Goal: Task Accomplishment & Management: Complete application form

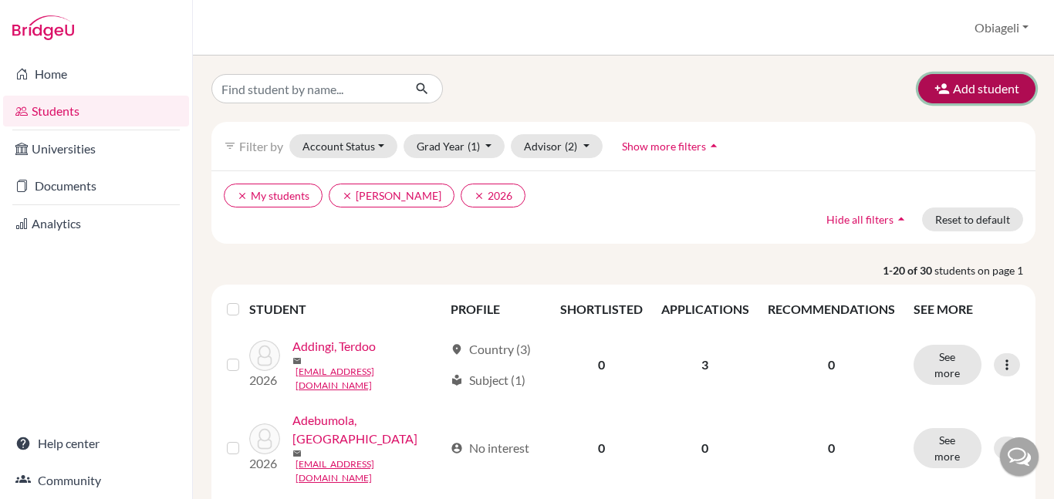
click at [983, 94] on button "Add student" at bounding box center [976, 88] width 117 height 29
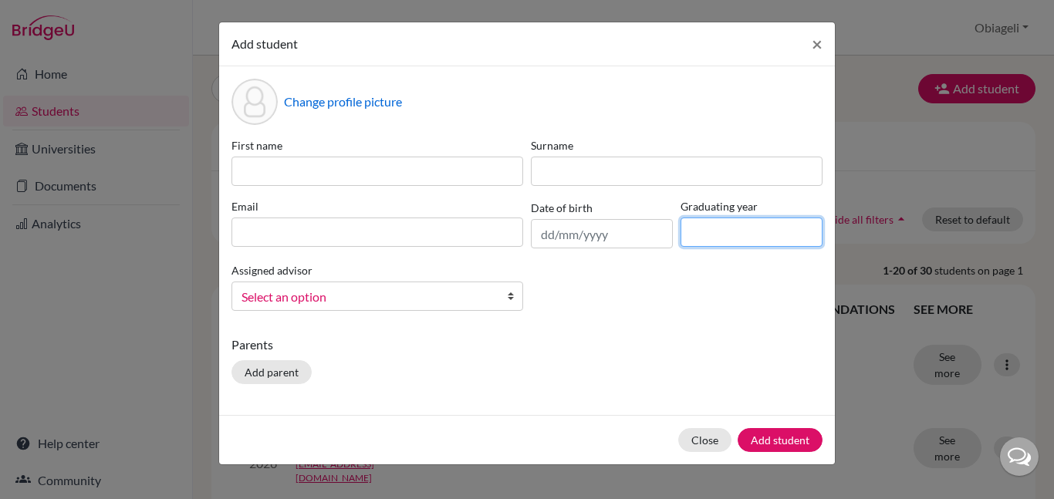
click at [709, 227] on input at bounding box center [752, 232] width 142 height 29
type input "2026"
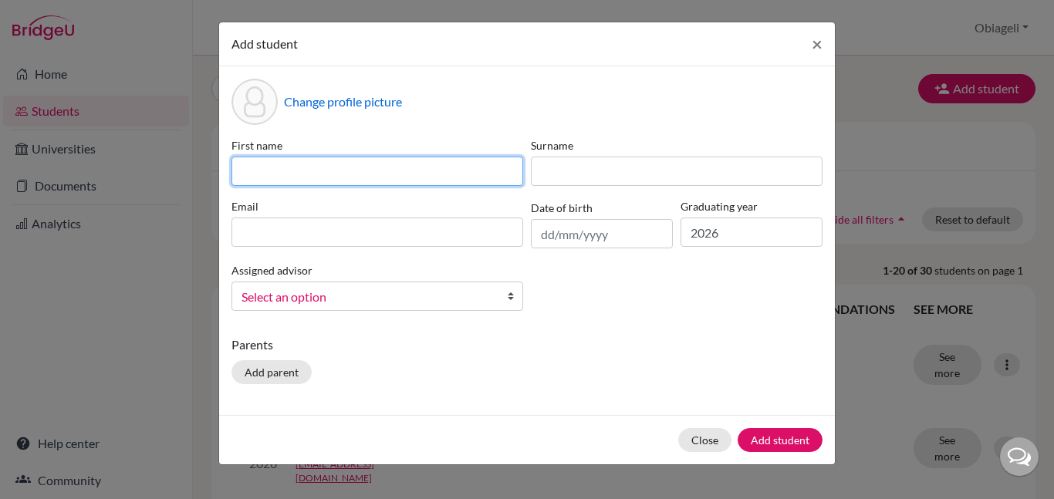
click at [272, 171] on input at bounding box center [378, 171] width 292 height 29
type input "Daniella"
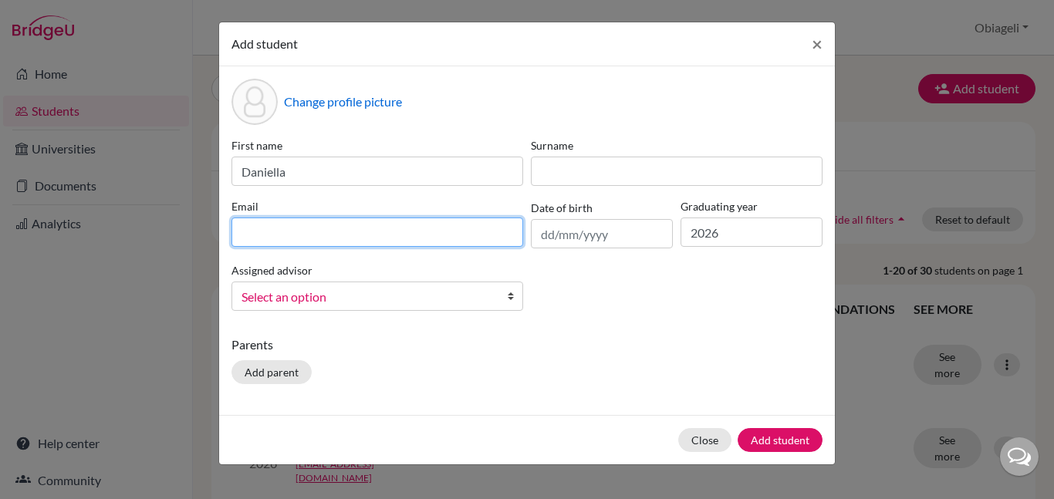
click at [296, 239] on input at bounding box center [378, 232] width 292 height 29
type input "[EMAIL_ADDRESS][DOMAIN_NAME]"
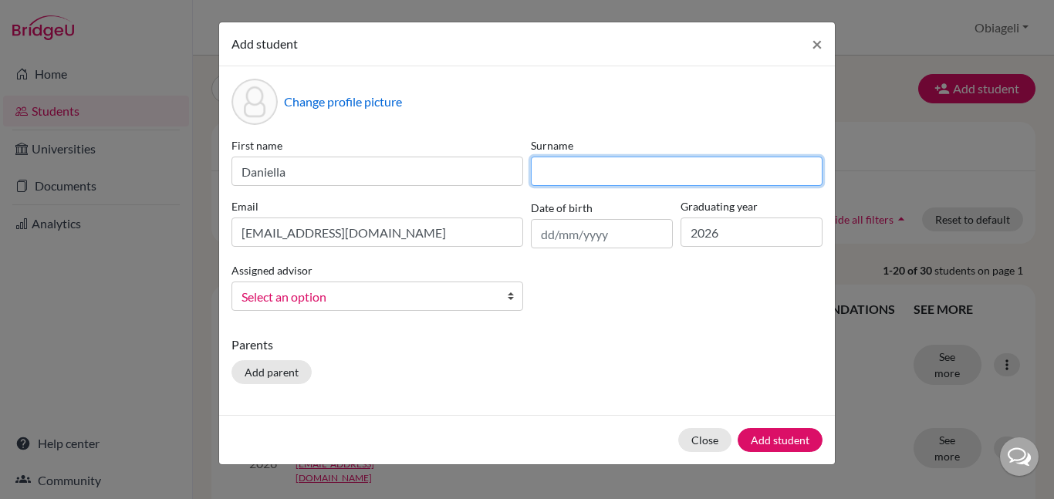
click at [633, 161] on input at bounding box center [677, 171] width 292 height 29
type input "Okebugwu"
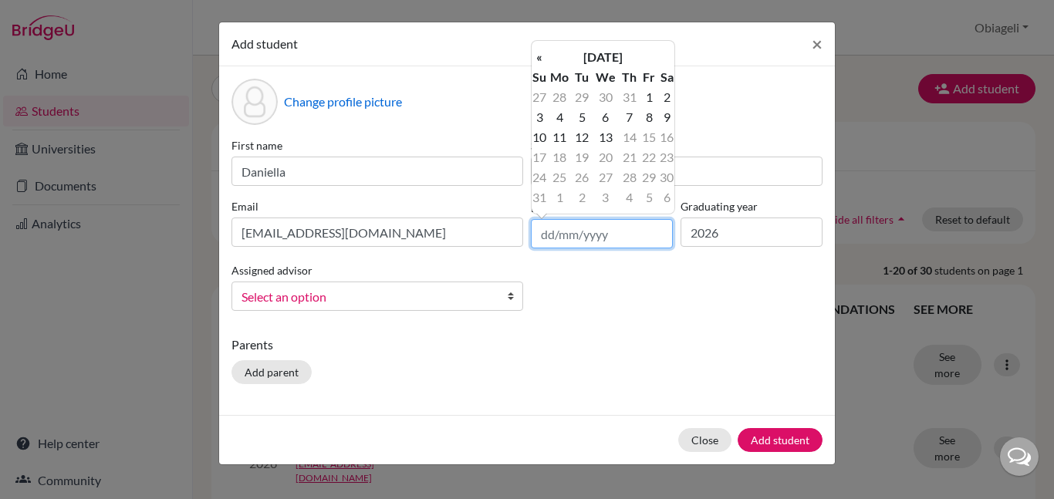
click at [626, 232] on input "text" at bounding box center [602, 233] width 142 height 29
click at [567, 53] on th "[DATE]" at bounding box center [603, 57] width 112 height 20
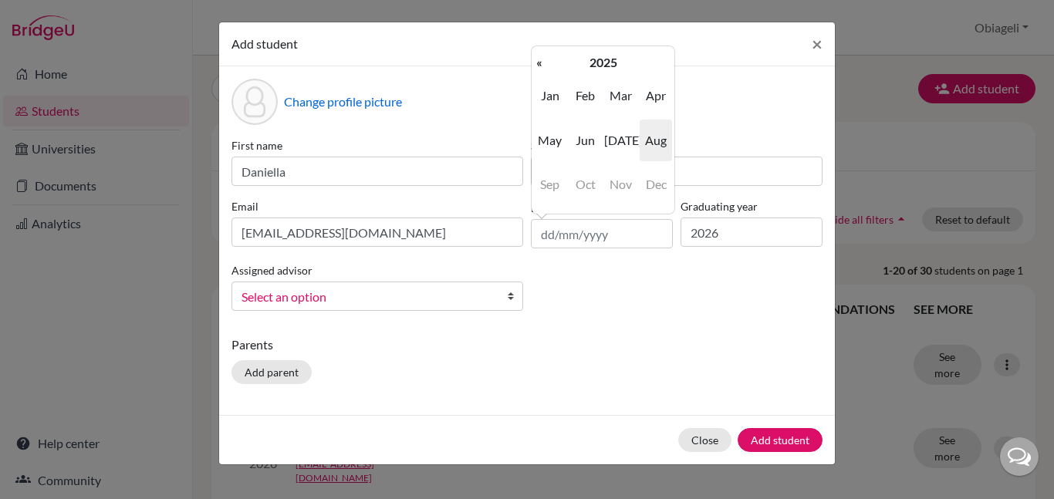
click at [654, 178] on span "Dec" at bounding box center [656, 185] width 32 height 42
click at [580, 52] on th "2025" at bounding box center [603, 62] width 112 height 20
click at [543, 67] on th "«" at bounding box center [539, 62] width 15 height 20
click at [596, 189] on span "2008" at bounding box center [586, 185] width 32 height 42
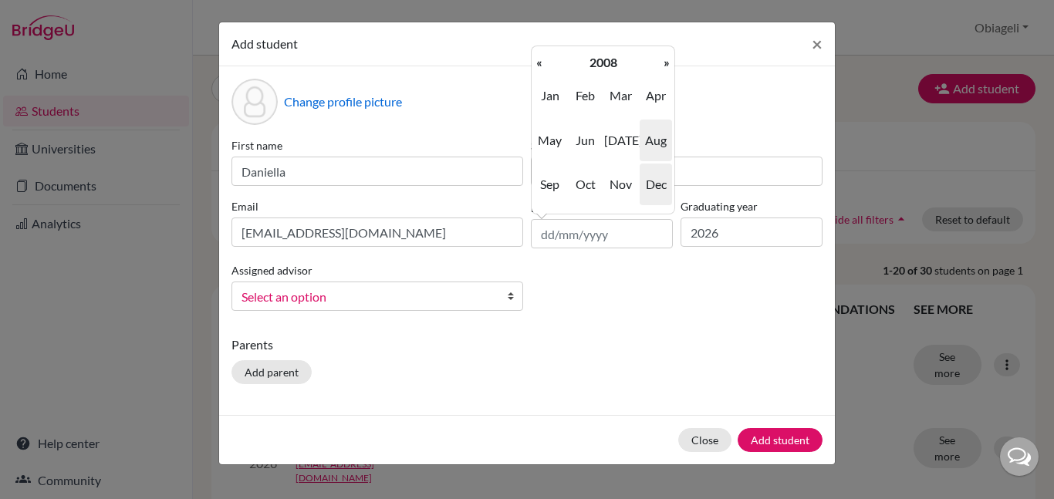
click at [654, 197] on span "Dec" at bounding box center [656, 185] width 32 height 42
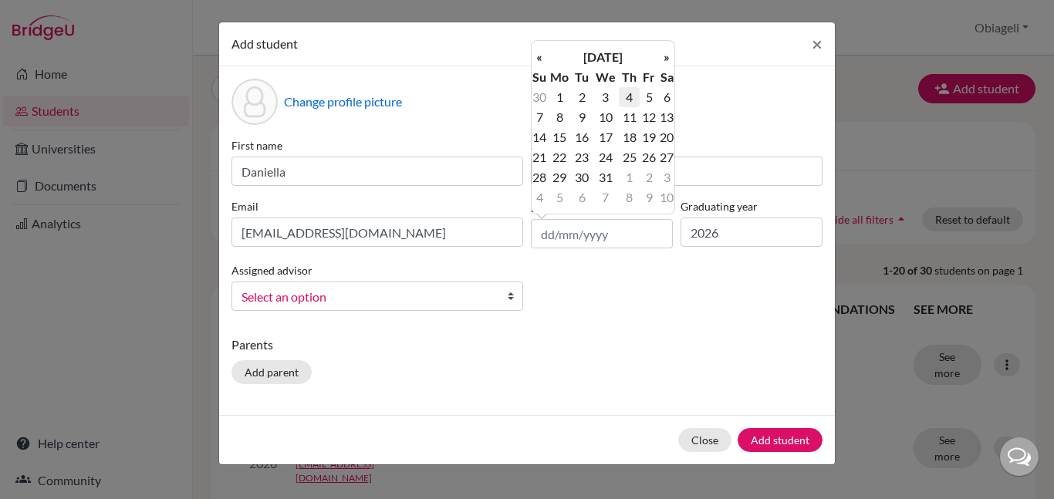
click at [633, 94] on td "4" at bounding box center [629, 97] width 20 height 20
type input "04/12/2008"
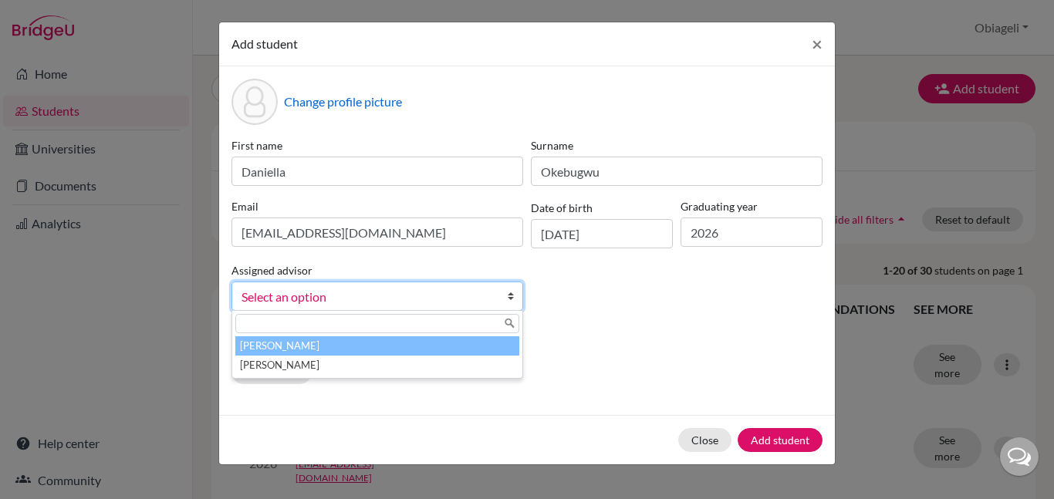
click at [353, 293] on span "Select an option" at bounding box center [368, 297] width 252 height 20
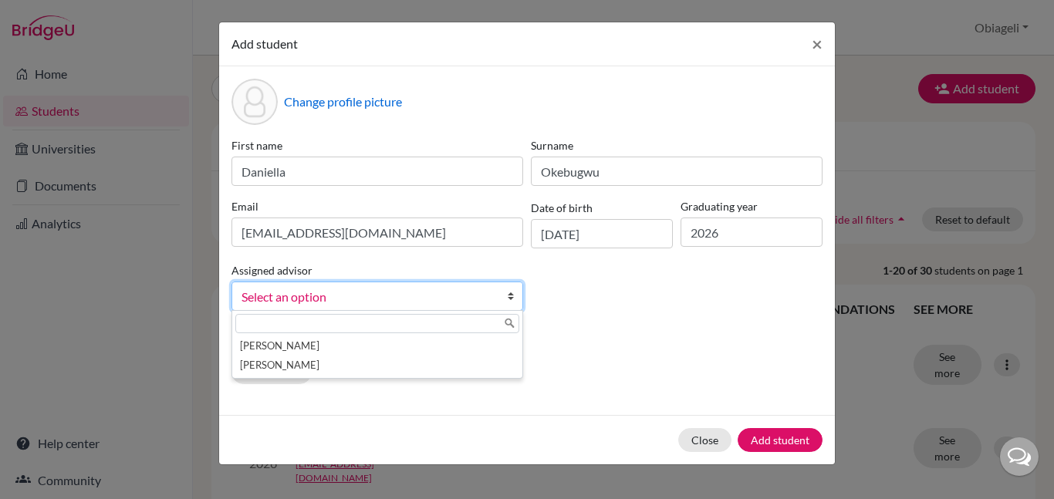
drag, startPoint x: 333, startPoint y: 359, endPoint x: 331, endPoint y: 322, distance: 37.1
click at [331, 322] on div "Ajayi, Deborah Okebugwu, Obiageli" at bounding box center [378, 344] width 292 height 69
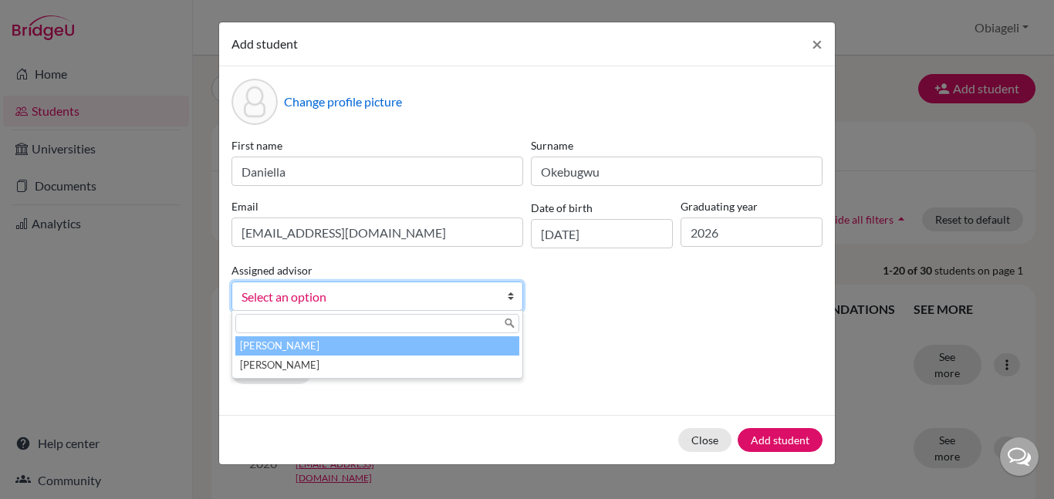
click at [315, 340] on li "[PERSON_NAME]" at bounding box center [377, 345] width 284 height 19
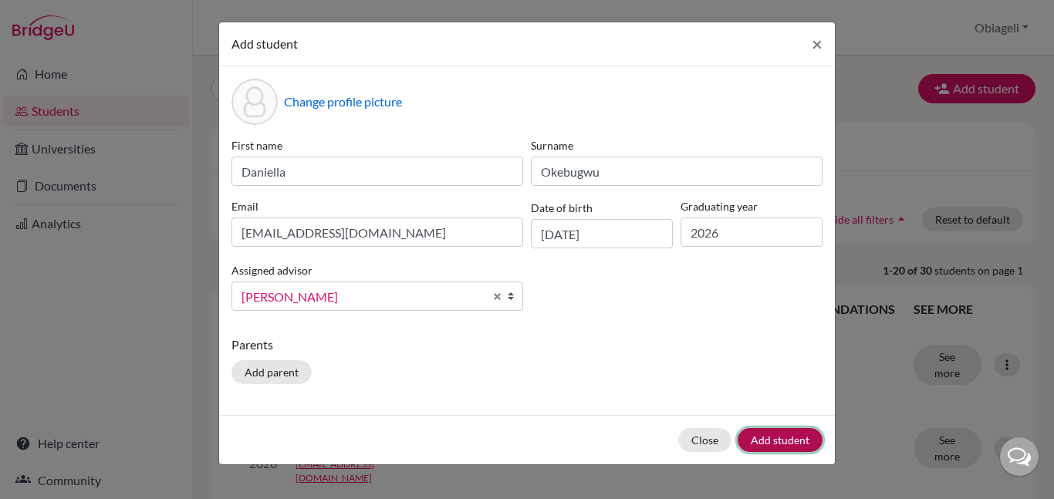
click at [795, 441] on button "Add student" at bounding box center [780, 440] width 85 height 24
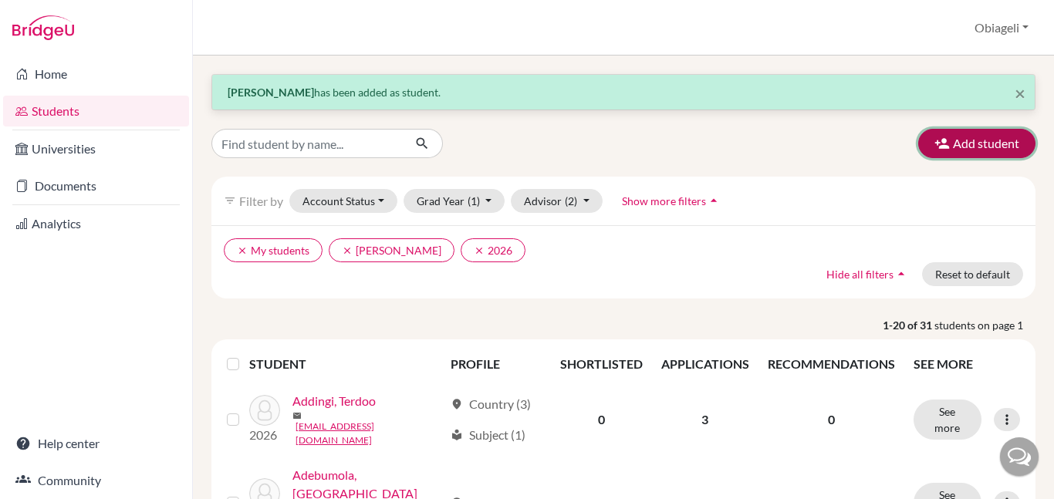
click at [1015, 140] on button "Add student" at bounding box center [976, 143] width 117 height 29
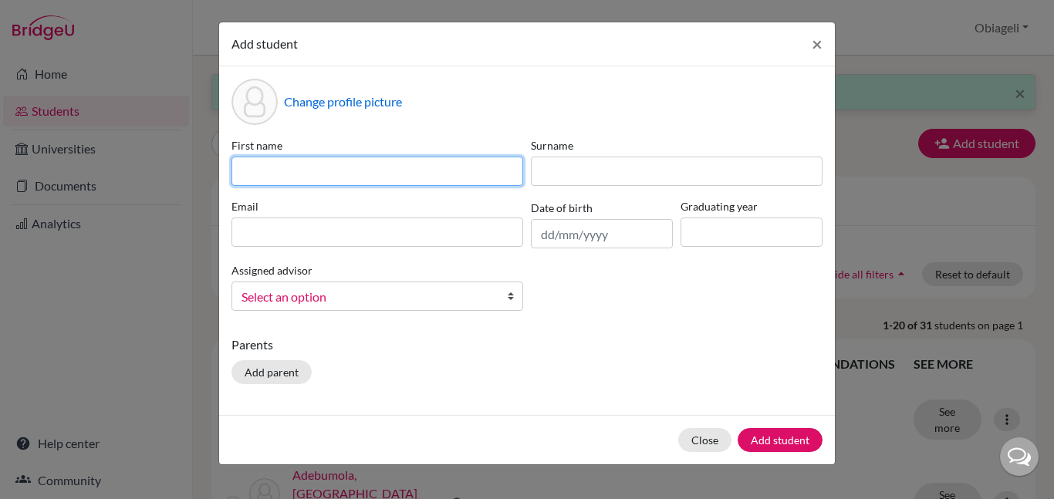
click at [376, 171] on input at bounding box center [378, 171] width 292 height 29
type input "Osu"
type input "O"
type input "Sunmimola"
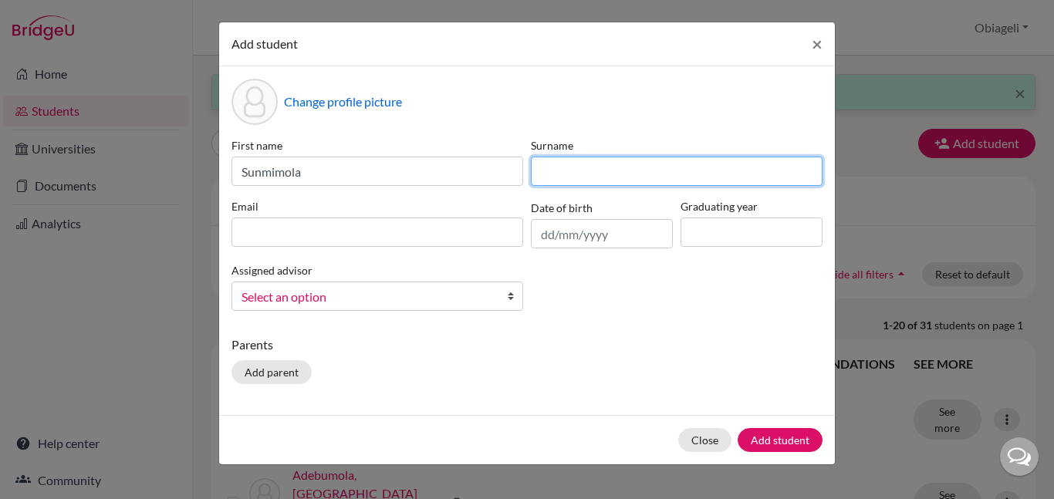
click at [565, 163] on input at bounding box center [677, 171] width 292 height 29
type input "Olatunjiq"
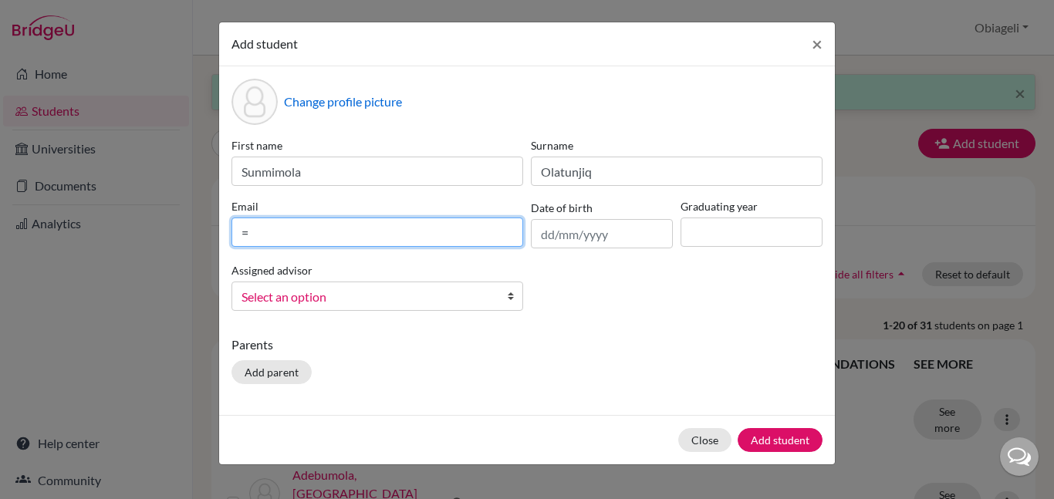
type input "="
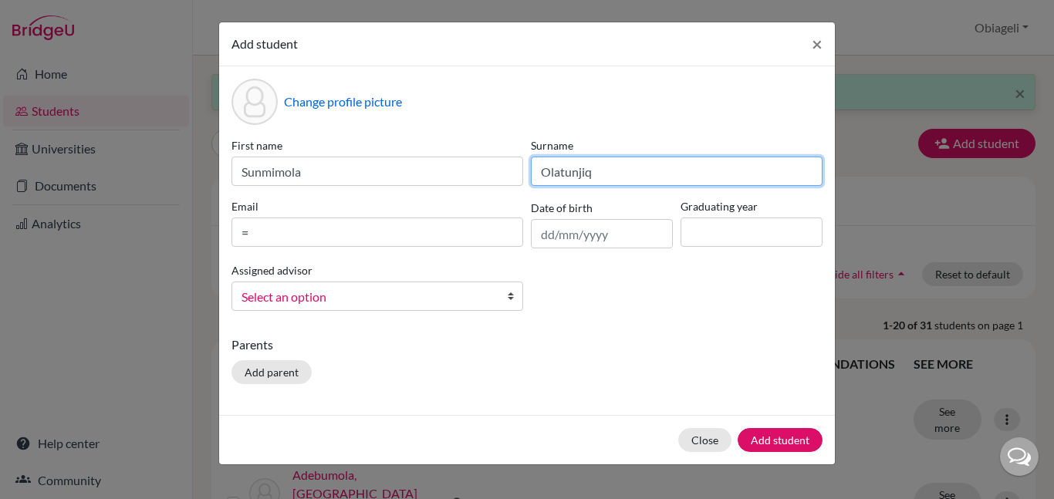
click at [604, 180] on input "Olatunjiq" at bounding box center [677, 171] width 292 height 29
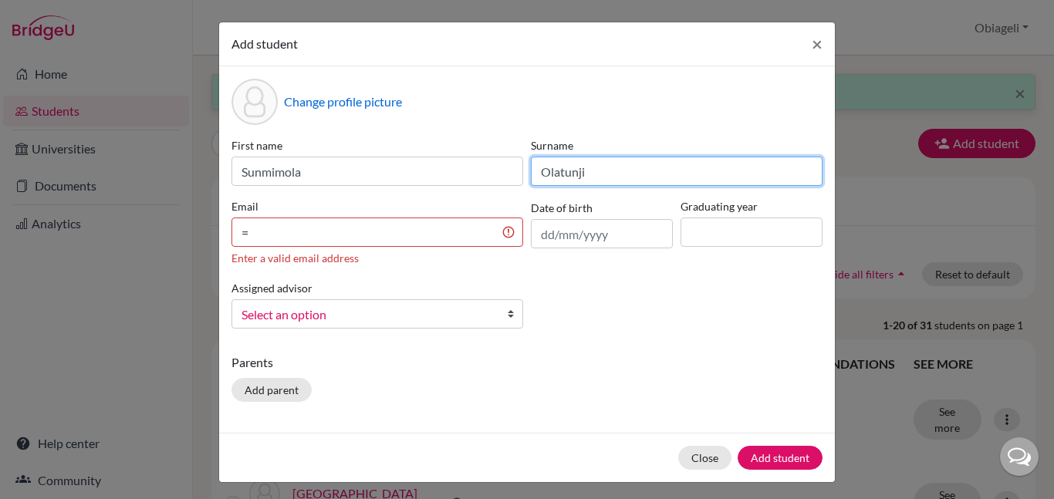
type input "Olatunji"
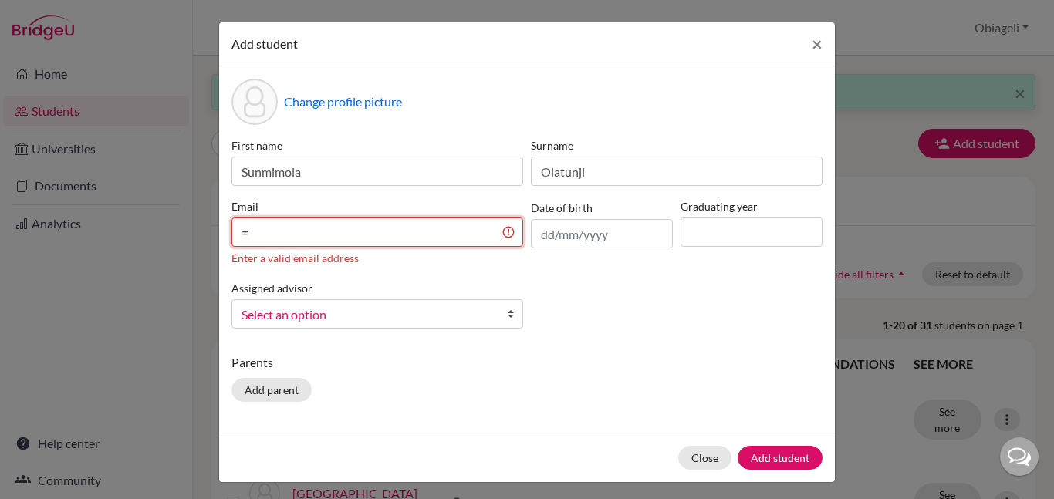
click at [377, 235] on input "=" at bounding box center [378, 232] width 292 height 29
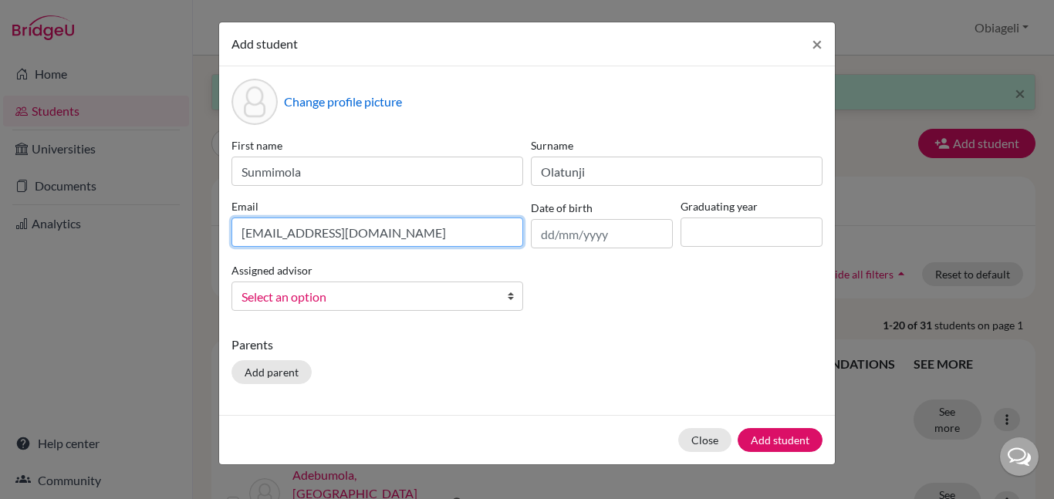
type input "[EMAIL_ADDRESS][DOMAIN_NAME]"
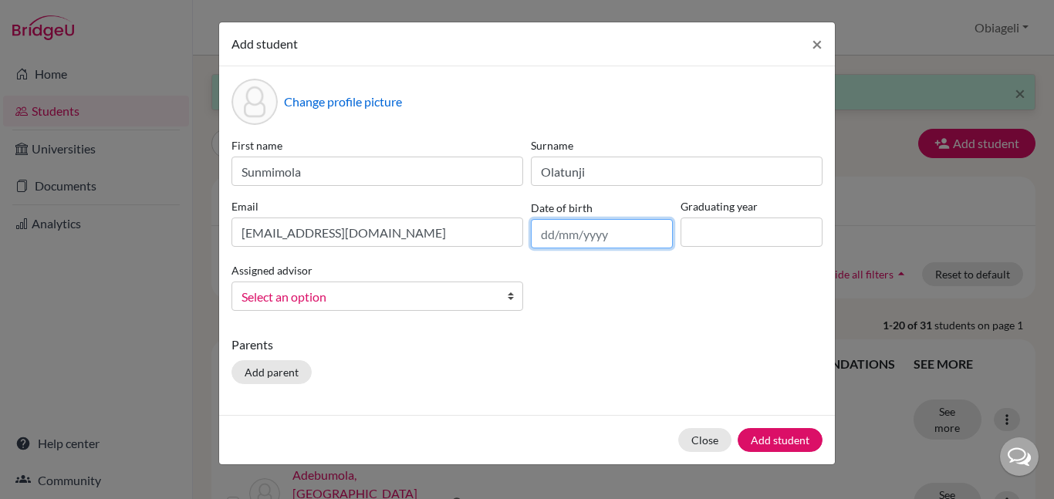
click at [580, 228] on input "text" at bounding box center [602, 233] width 142 height 29
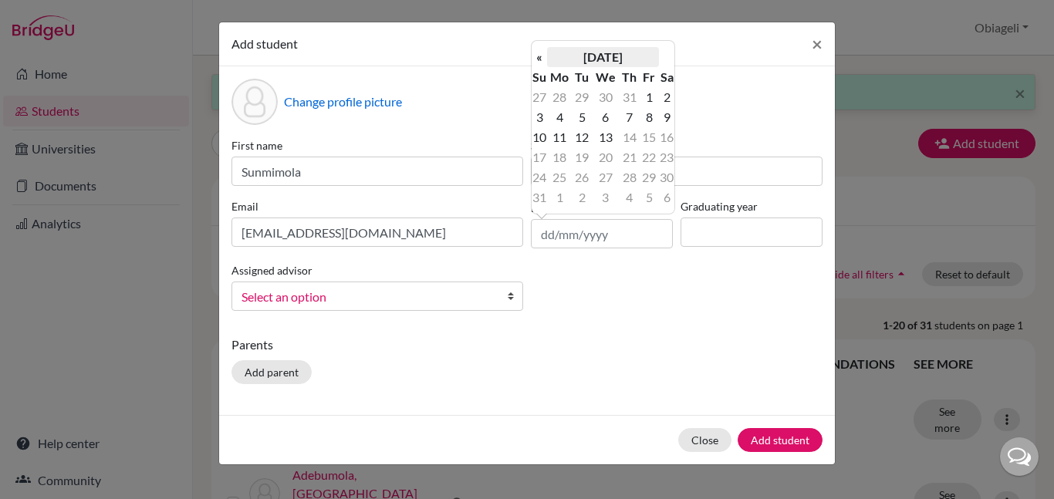
click at [622, 61] on th "[DATE]" at bounding box center [603, 57] width 112 height 20
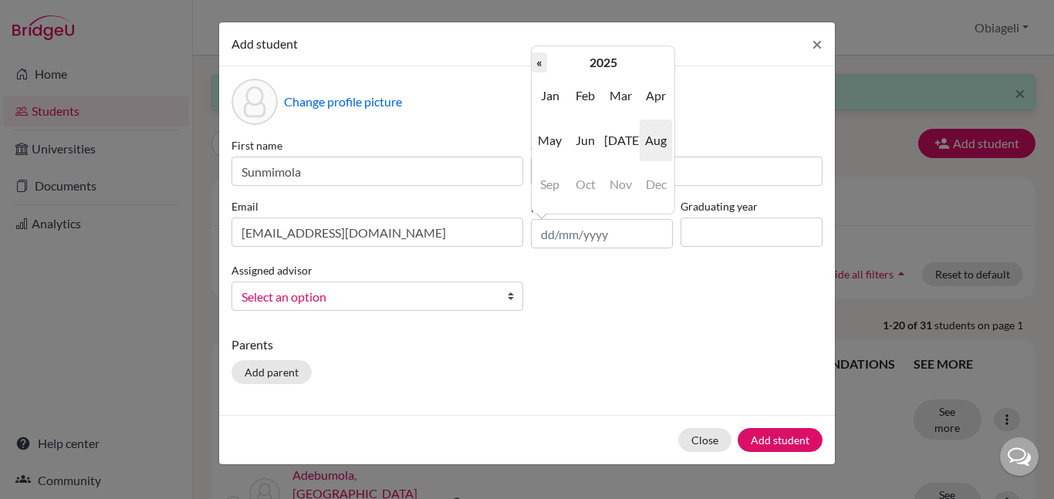
click at [538, 66] on th "«" at bounding box center [539, 62] width 15 height 20
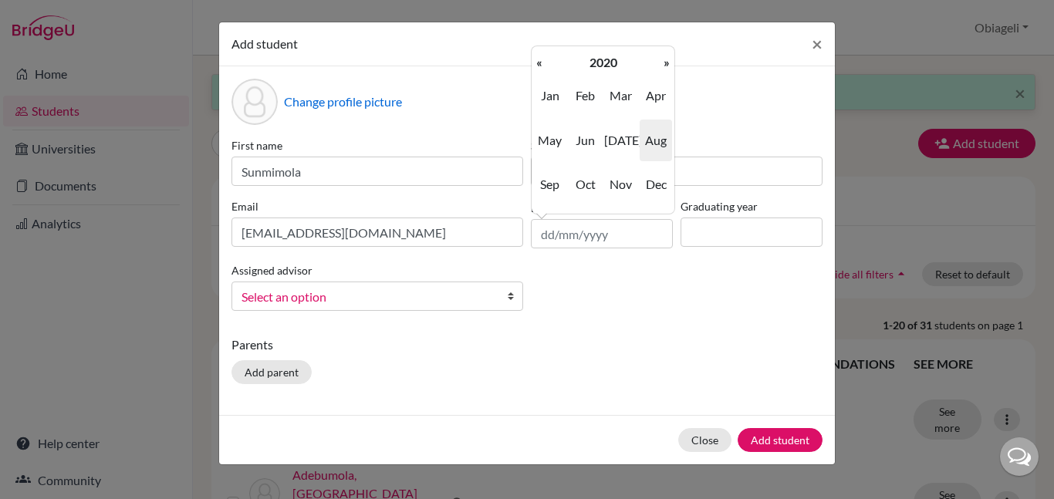
click at [538, 66] on th "«" at bounding box center [539, 62] width 15 height 20
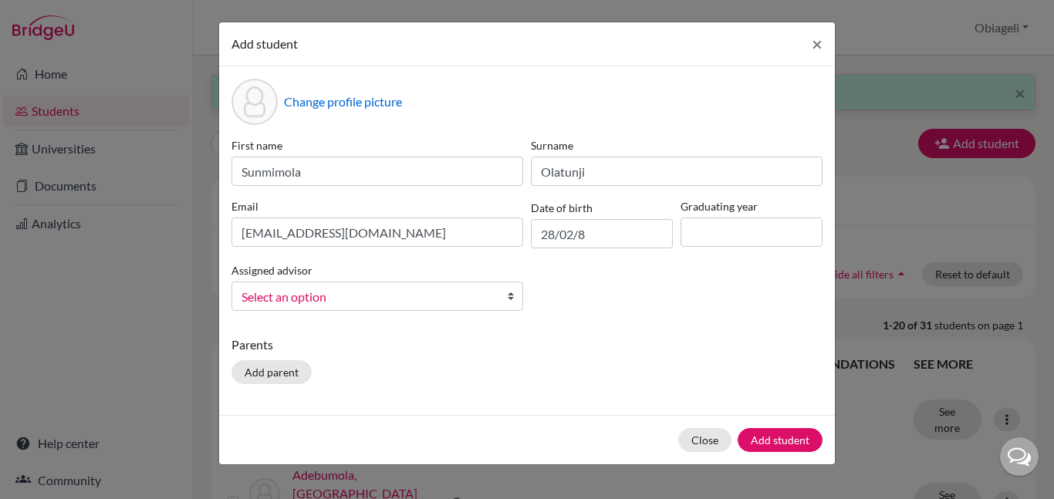
click at [587, 248] on div "First name Sunmimola Surname Olatunji Email vincoco2008@gmail.com Date of birth…" at bounding box center [527, 230] width 599 height 186
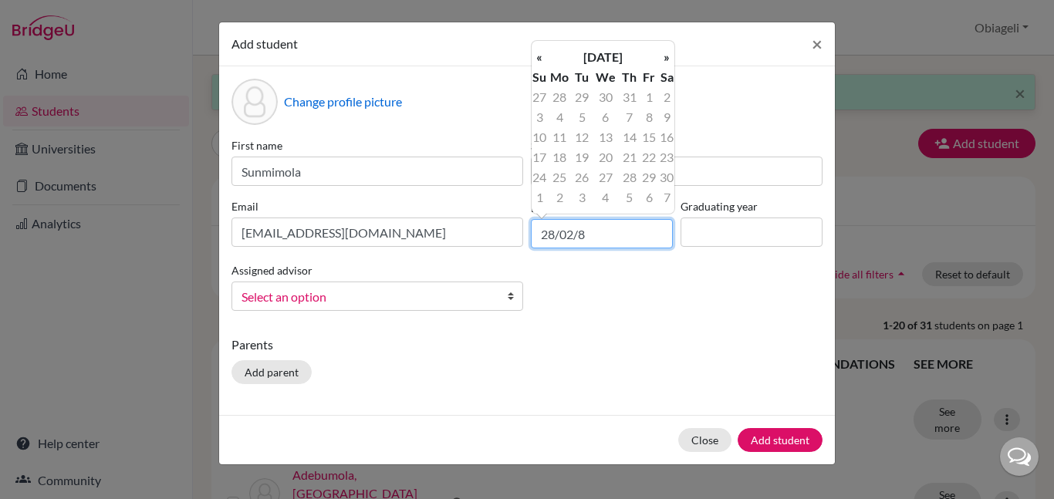
click at [586, 247] on input "28/02/8" at bounding box center [602, 233] width 142 height 29
click at [590, 242] on input "28/02/8" at bounding box center [602, 233] width 142 height 29
type input "28/02/2008"
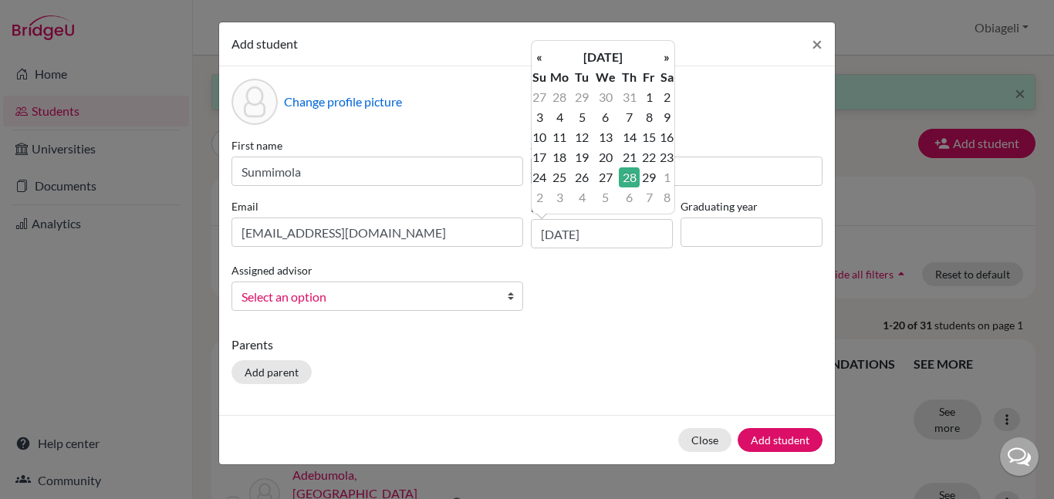
click at [665, 333] on div "Change profile picture First name Sunmimola Surname Olatunji Email vincoco2008@…" at bounding box center [527, 240] width 616 height 349
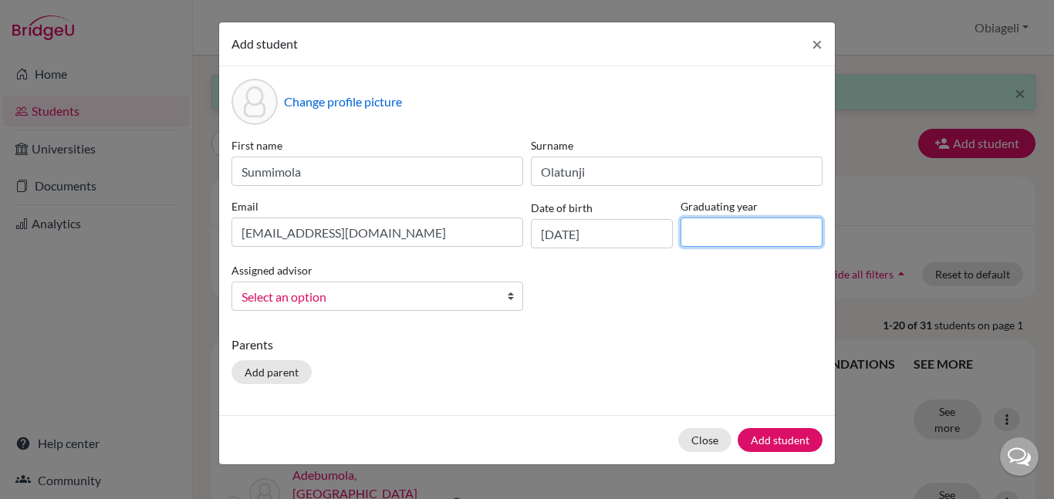
click at [766, 243] on input at bounding box center [752, 232] width 142 height 29
type input "2026"
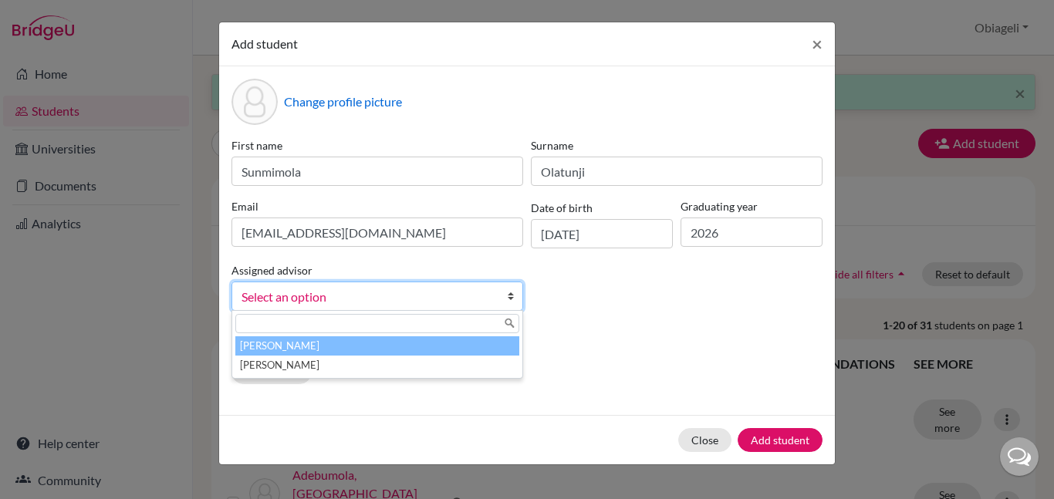
click at [442, 289] on span "Select an option" at bounding box center [368, 297] width 252 height 20
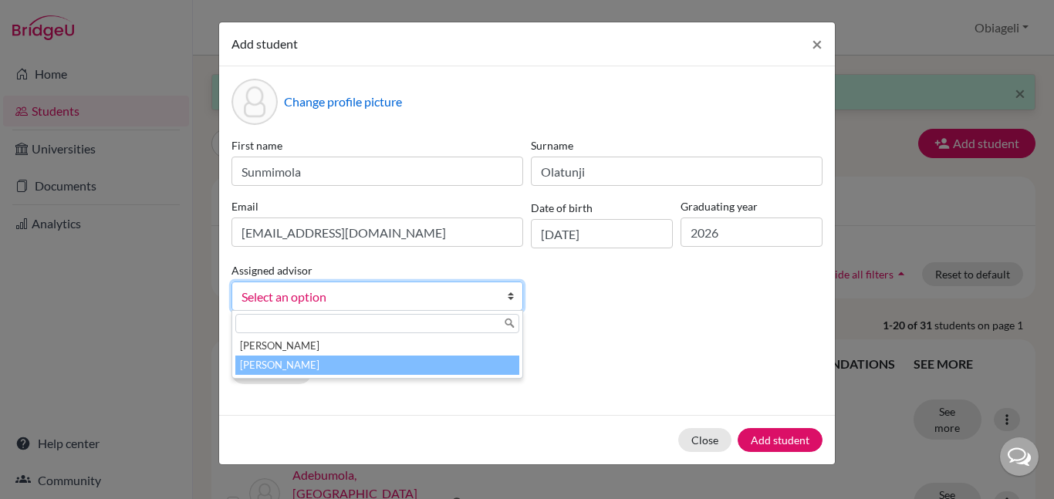
click at [395, 363] on li "[PERSON_NAME]" at bounding box center [377, 365] width 284 height 19
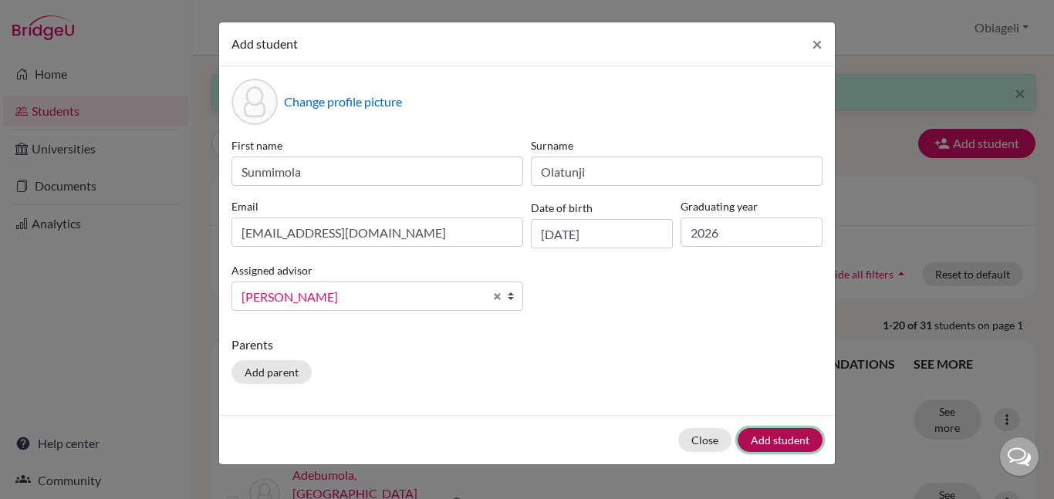
click at [765, 434] on button "Add student" at bounding box center [780, 440] width 85 height 24
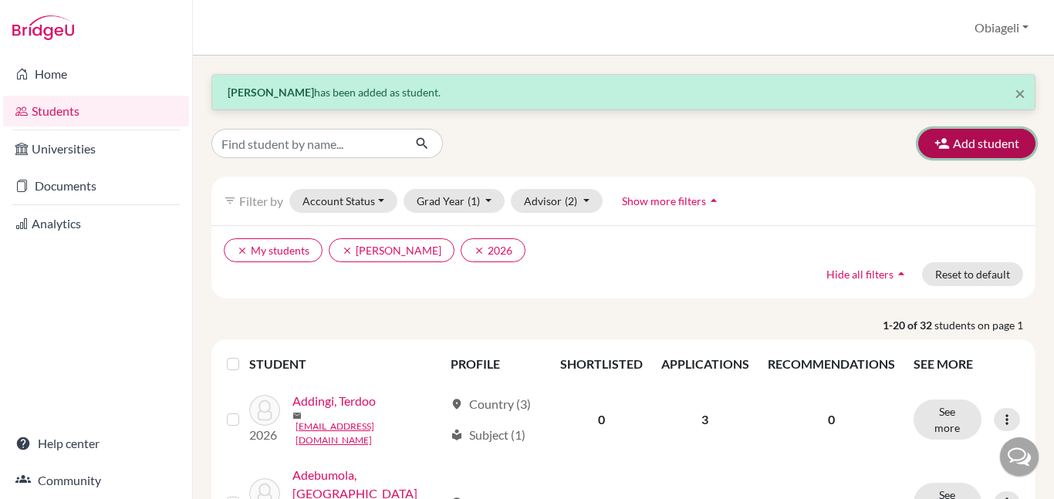
click at [1005, 139] on button "Add student" at bounding box center [976, 143] width 117 height 29
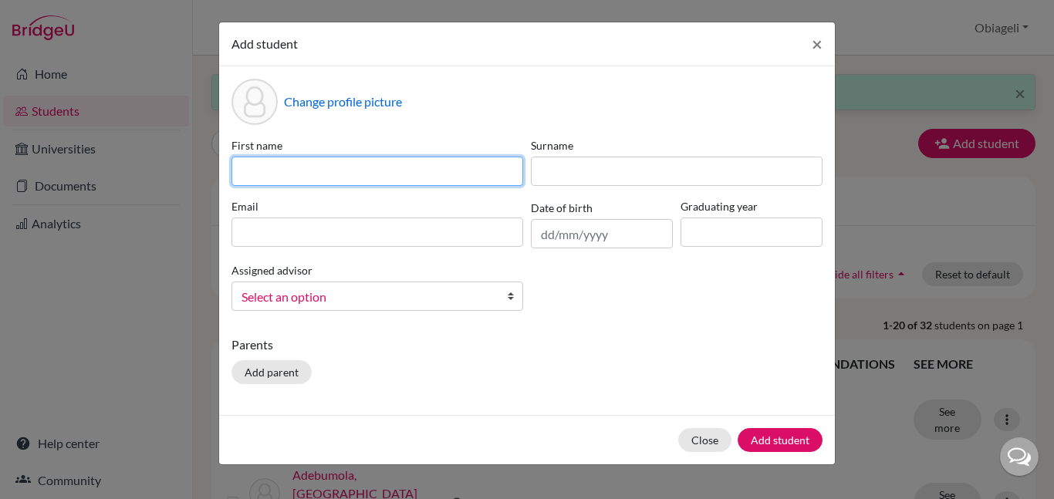
click at [299, 164] on input at bounding box center [378, 171] width 292 height 29
type input "Abram"
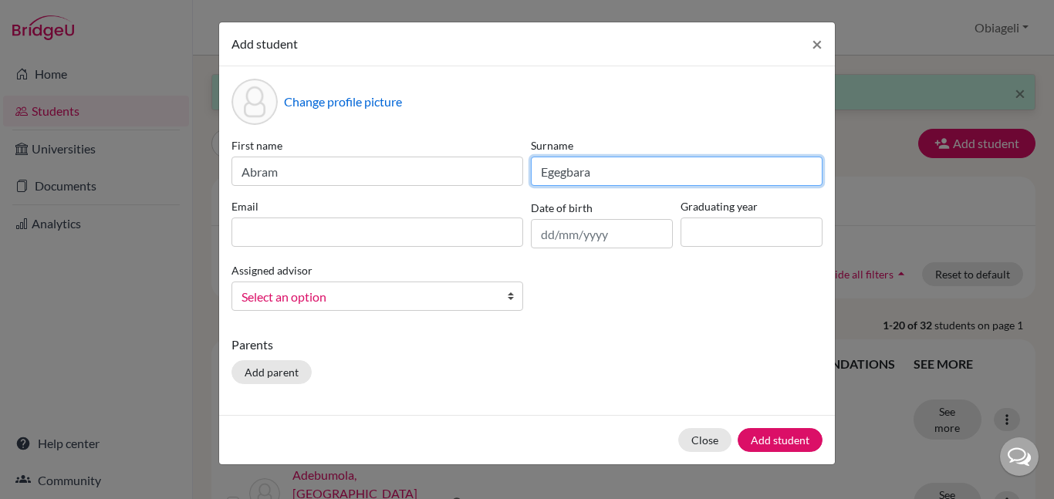
type input "Egegbara"
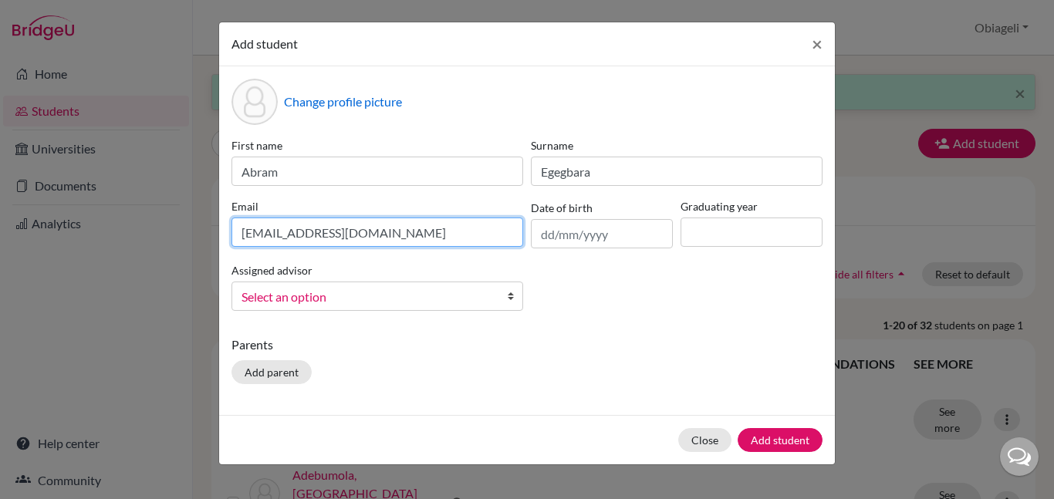
type input "Manbaby146@gmail.com"
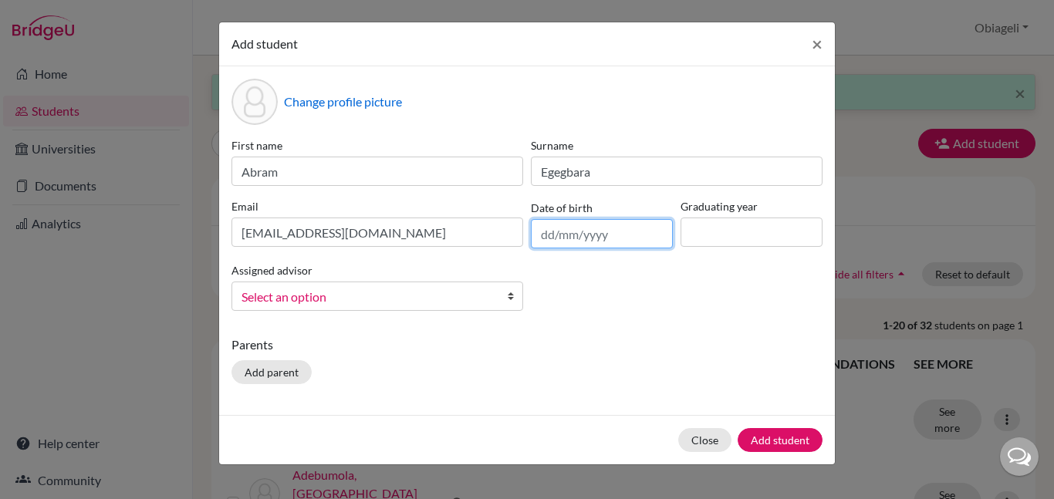
click at [560, 243] on input "text" at bounding box center [602, 233] width 142 height 29
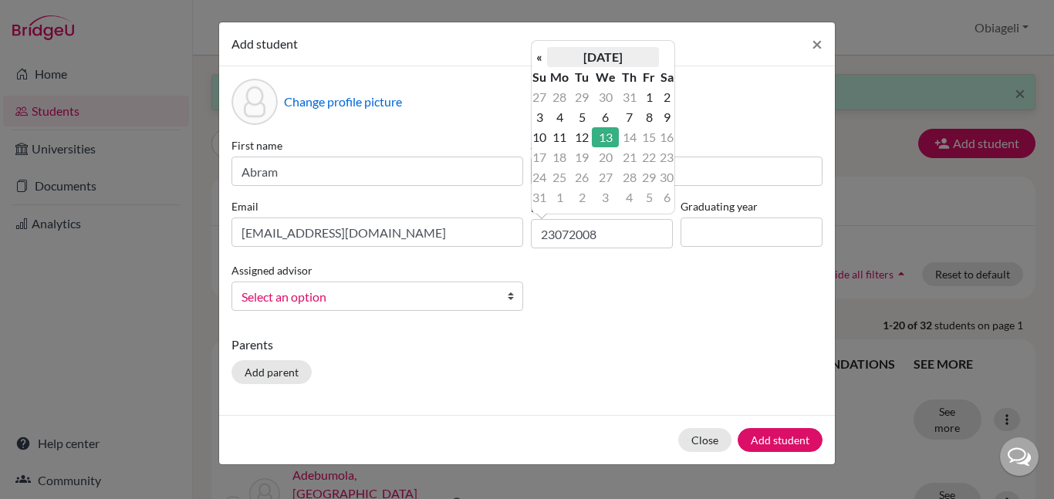
click at [605, 51] on th "[DATE]" at bounding box center [603, 57] width 112 height 20
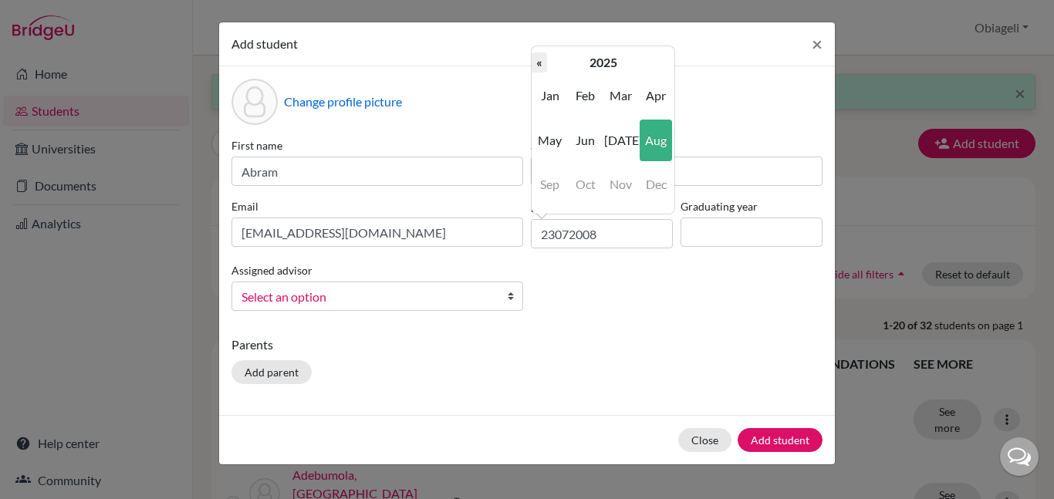
click at [536, 64] on th "«" at bounding box center [539, 62] width 15 height 20
click at [613, 58] on th "2023" at bounding box center [603, 62] width 112 height 20
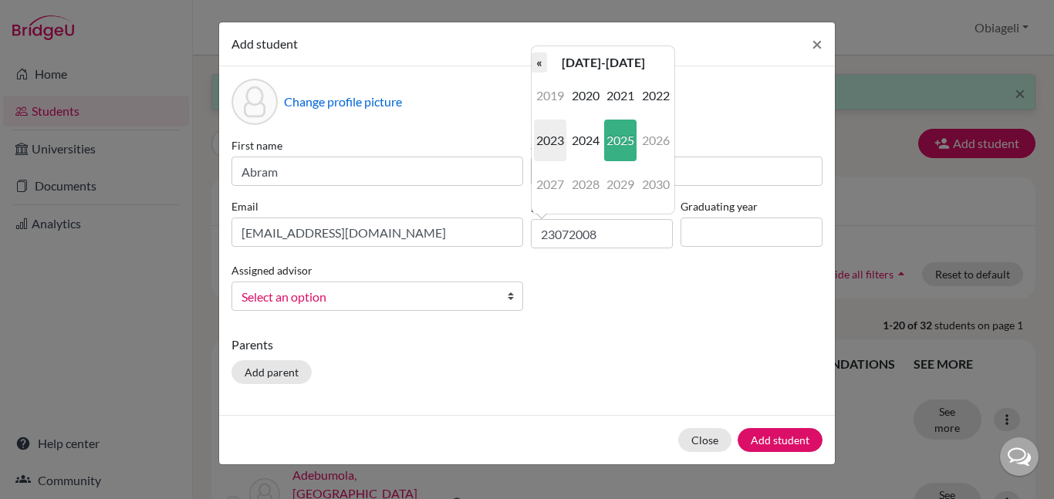
click at [537, 67] on th "«" at bounding box center [539, 62] width 15 height 20
click at [540, 68] on th "«" at bounding box center [539, 62] width 15 height 20
click at [592, 198] on span "2008" at bounding box center [586, 185] width 32 height 42
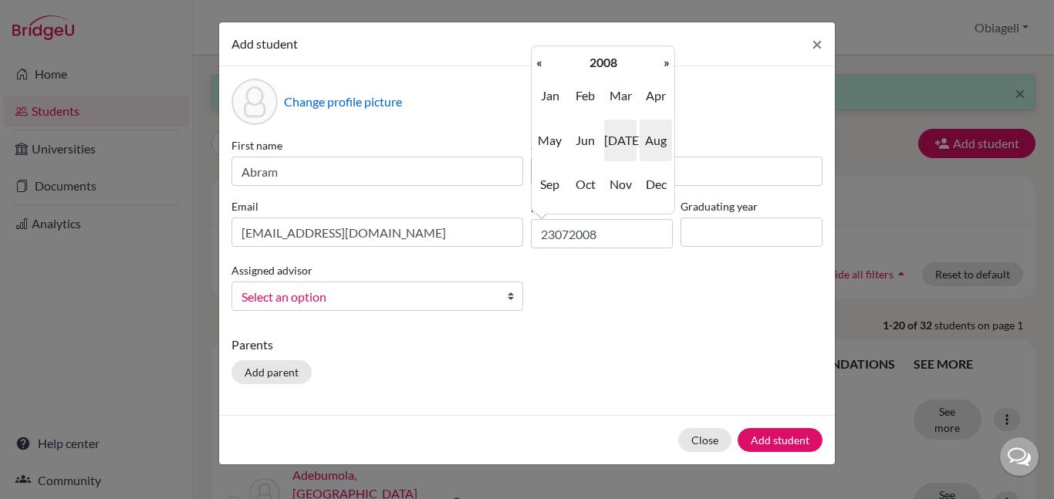
click at [624, 153] on span "[DATE]" at bounding box center [620, 141] width 32 height 42
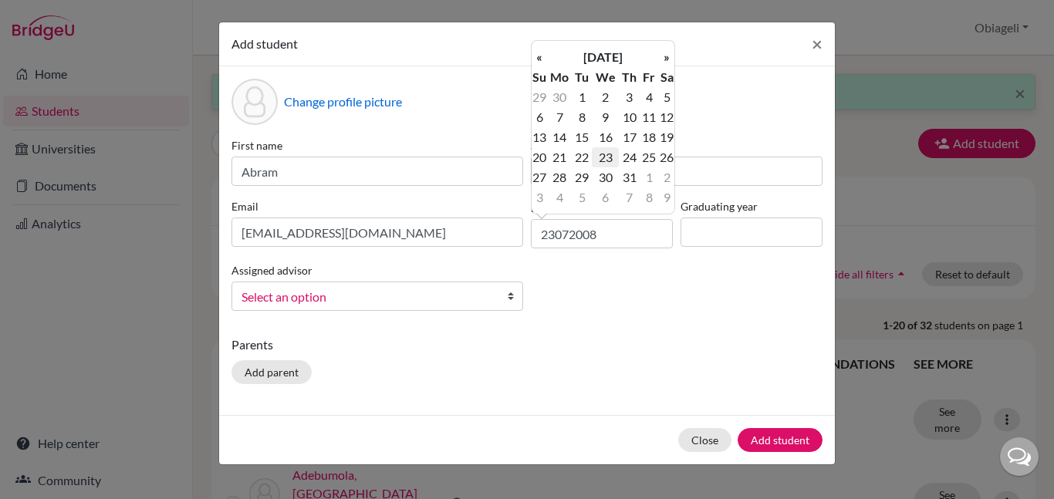
click at [605, 153] on td "23" at bounding box center [605, 157] width 27 height 20
type input "23/07/2008"
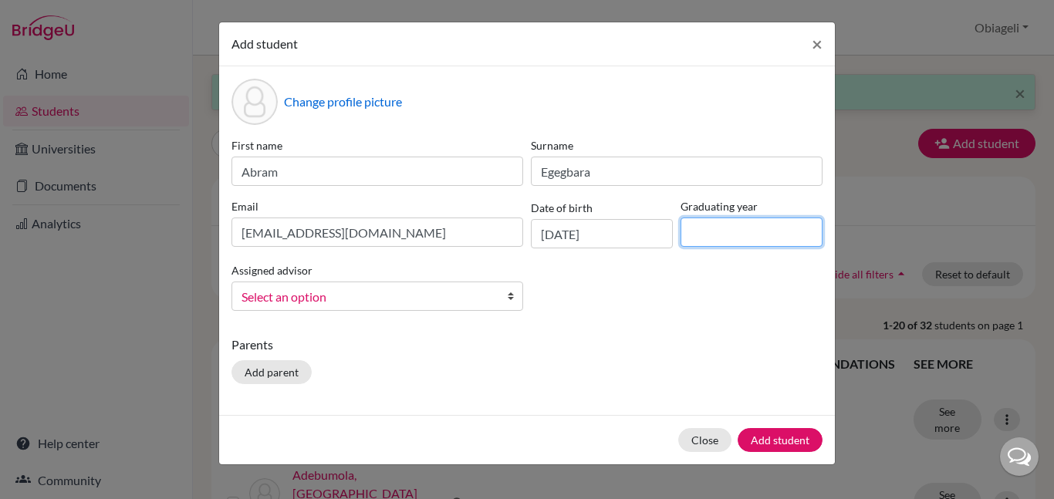
click at [801, 239] on input at bounding box center [752, 232] width 142 height 29
type input "2026"
click at [336, 296] on span "Select an option" at bounding box center [368, 297] width 252 height 20
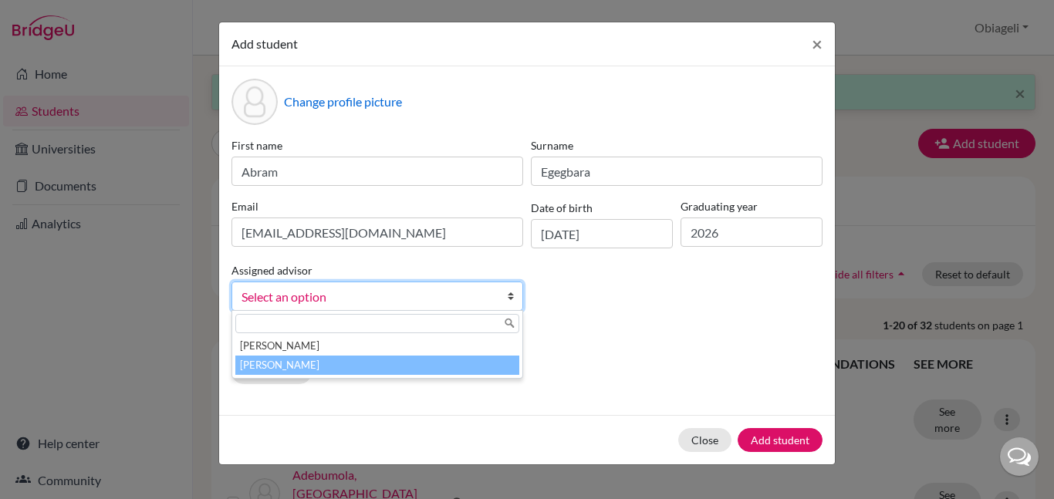
click at [321, 361] on li "[PERSON_NAME]" at bounding box center [377, 365] width 284 height 19
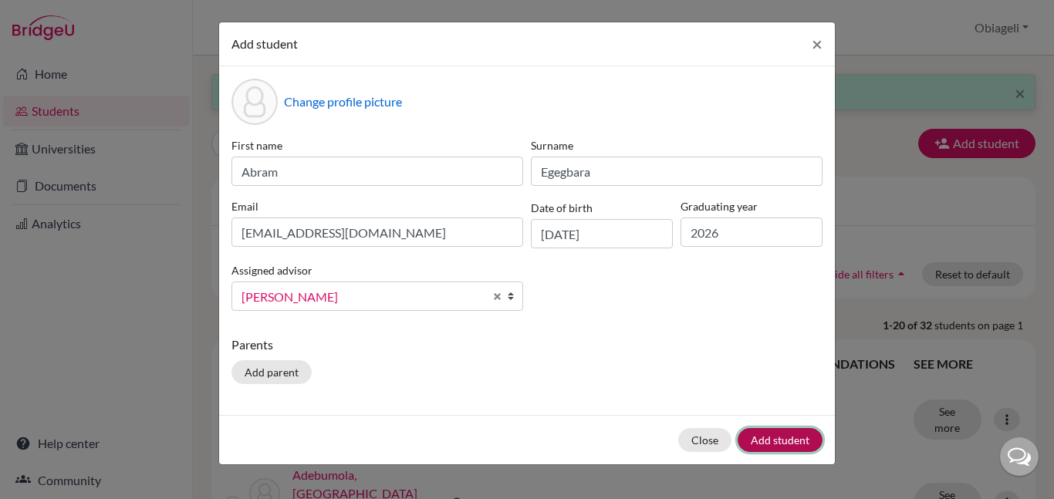
click at [795, 445] on button "Add student" at bounding box center [780, 440] width 85 height 24
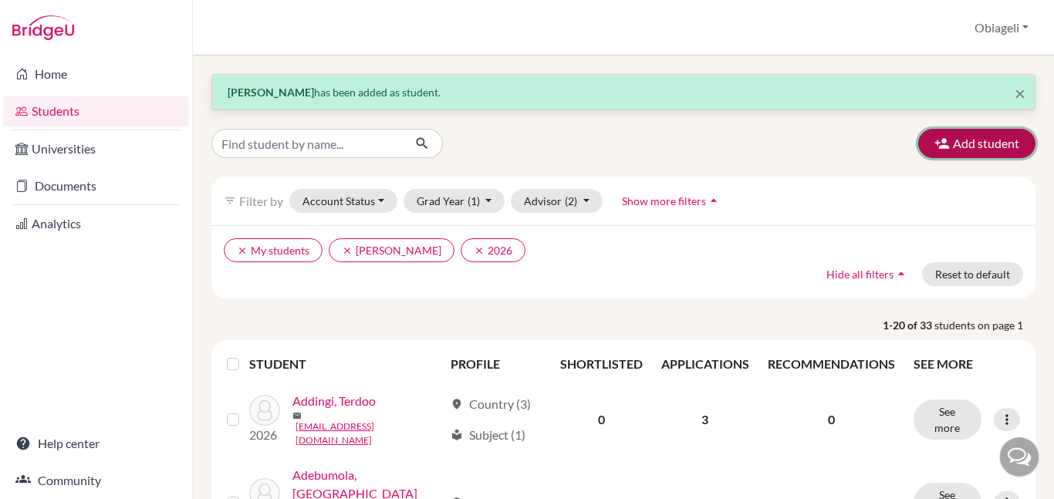
click at [970, 142] on button "Add student" at bounding box center [976, 143] width 117 height 29
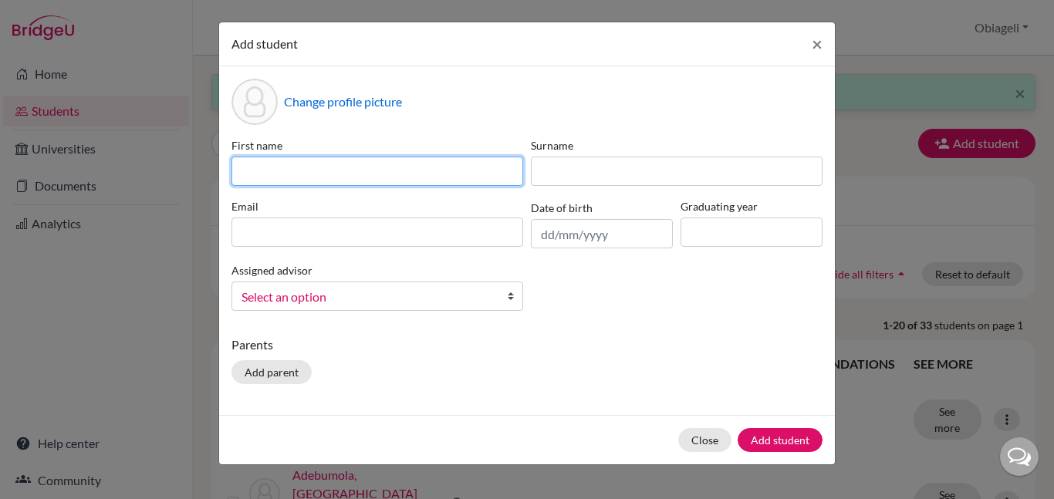
click at [377, 174] on input at bounding box center [378, 171] width 292 height 29
type input "David"
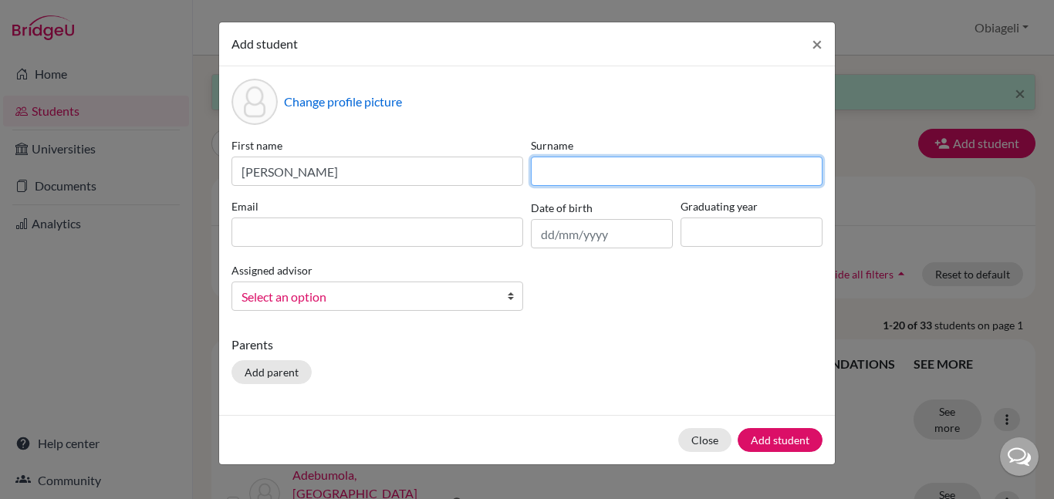
click at [685, 171] on input at bounding box center [677, 171] width 292 height 29
type input "Nda-Isaiah"
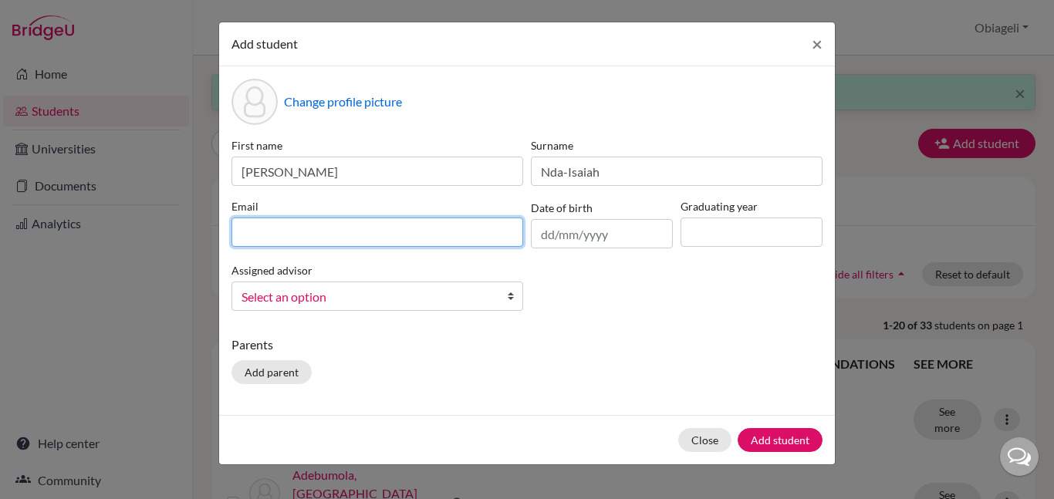
click at [297, 239] on input at bounding box center [378, 232] width 292 height 29
type input "[EMAIL_ADDRESS][DOMAIN_NAME]"
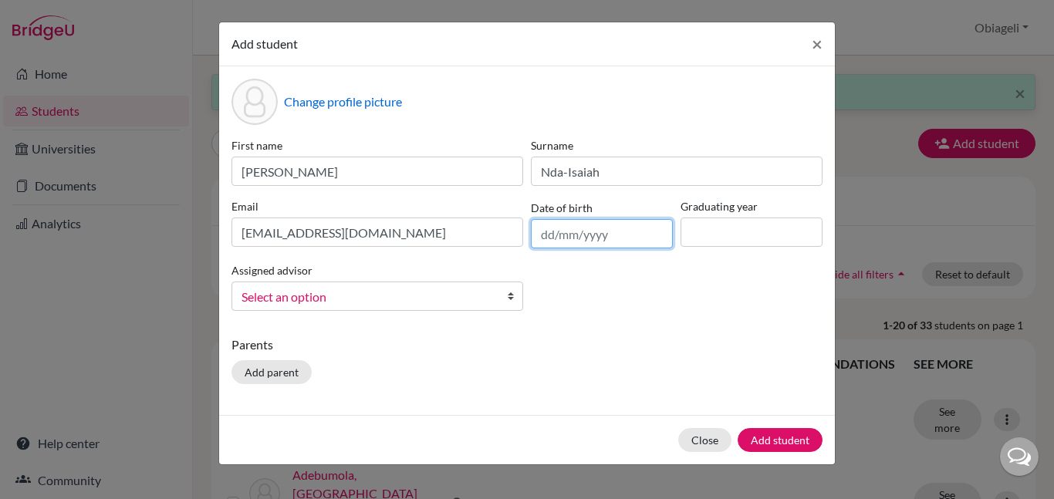
click at [609, 236] on input "text" at bounding box center [602, 233] width 142 height 29
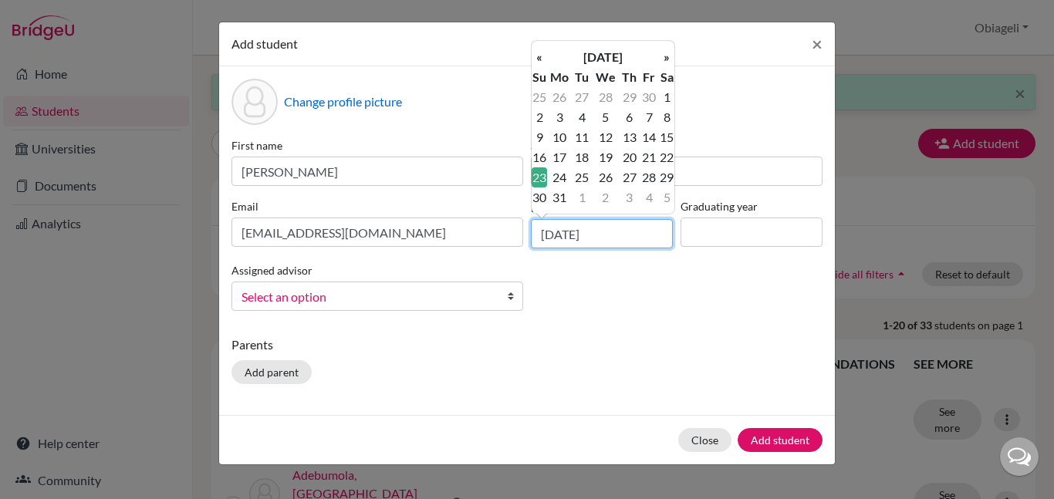
type input "23/12/2007"
click at [735, 228] on input at bounding box center [752, 232] width 142 height 29
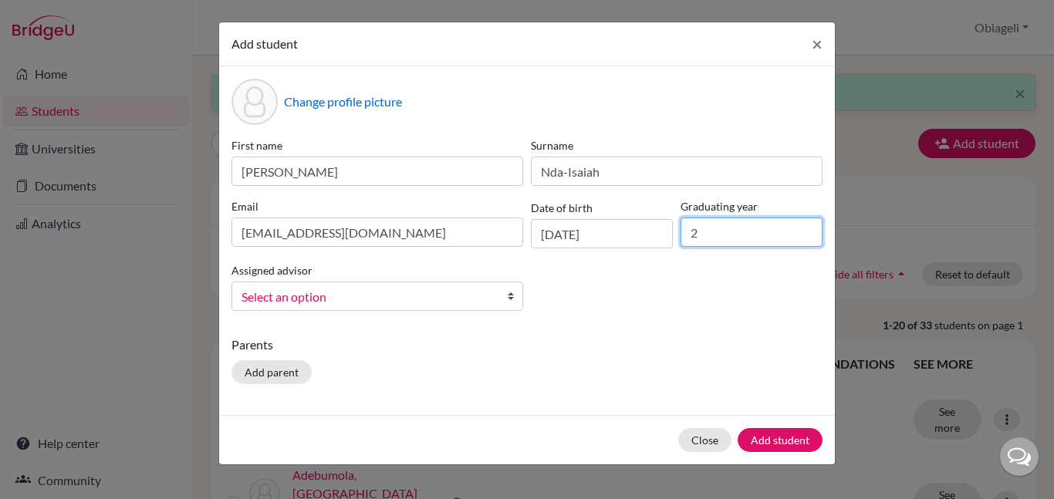
type input "2026"
click at [292, 299] on span "Select an option" at bounding box center [368, 297] width 252 height 20
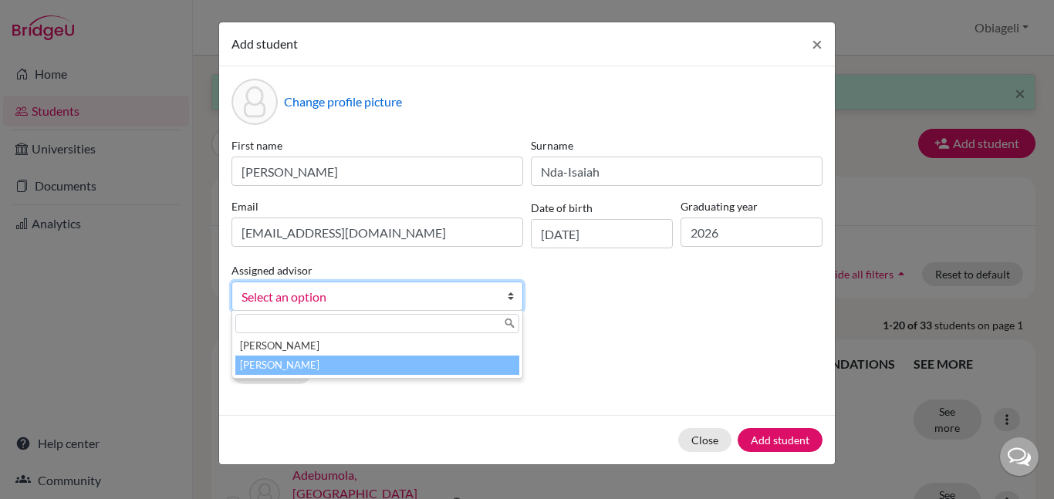
click at [306, 368] on li "[PERSON_NAME]" at bounding box center [377, 365] width 284 height 19
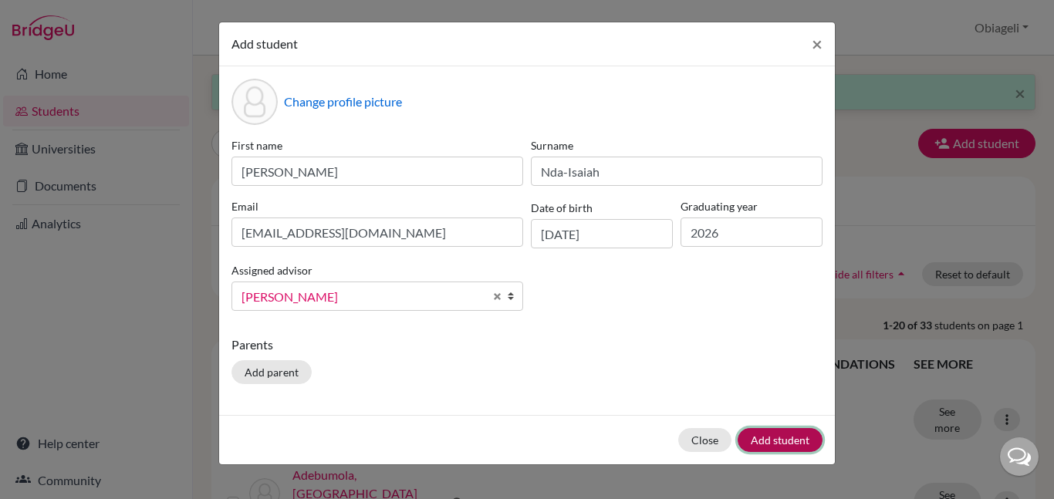
click at [799, 434] on button "Add student" at bounding box center [780, 440] width 85 height 24
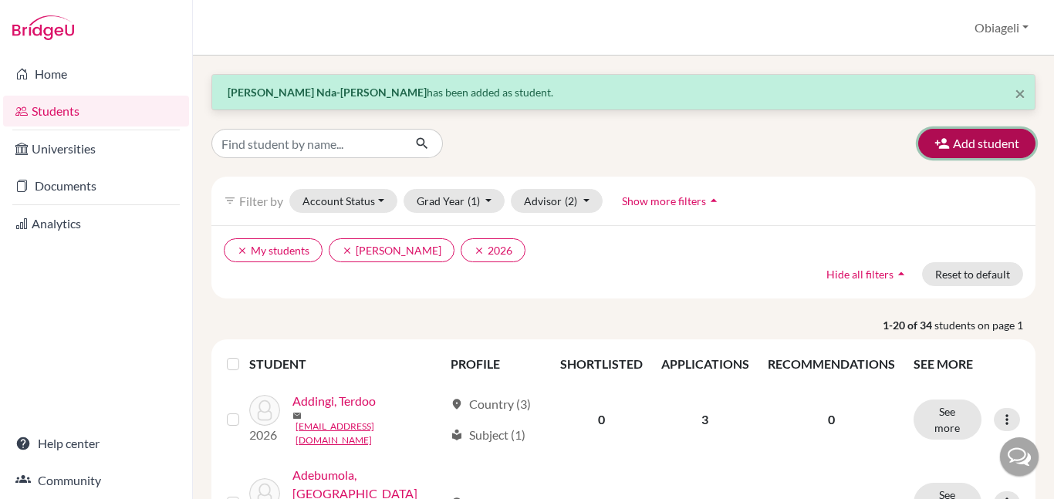
click at [984, 150] on button "Add student" at bounding box center [976, 143] width 117 height 29
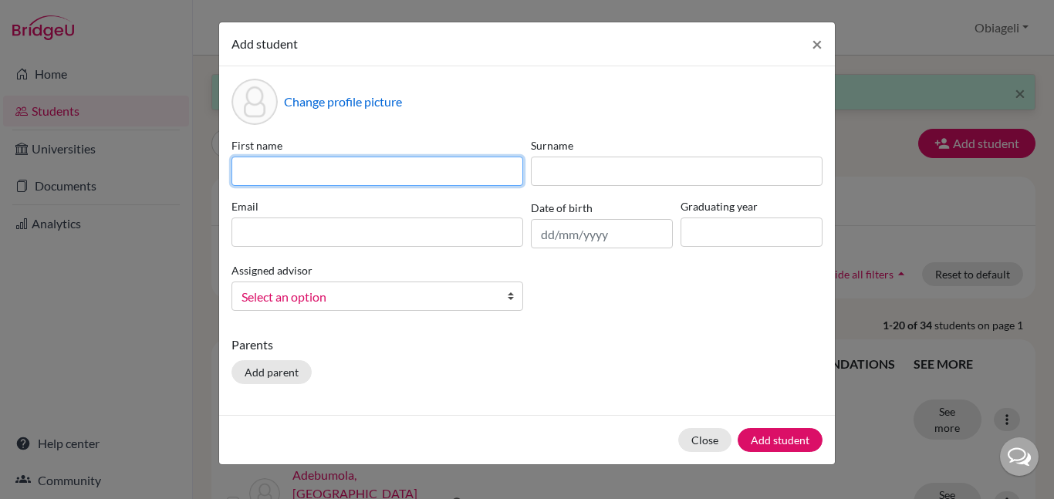
click at [436, 175] on input at bounding box center [378, 171] width 292 height 29
type input "Chijindu"
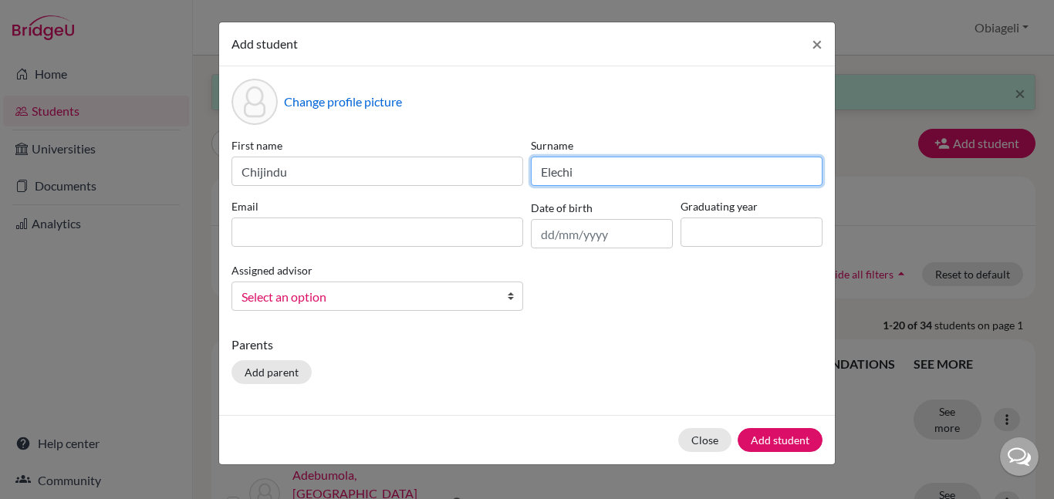
type input "Elechi"
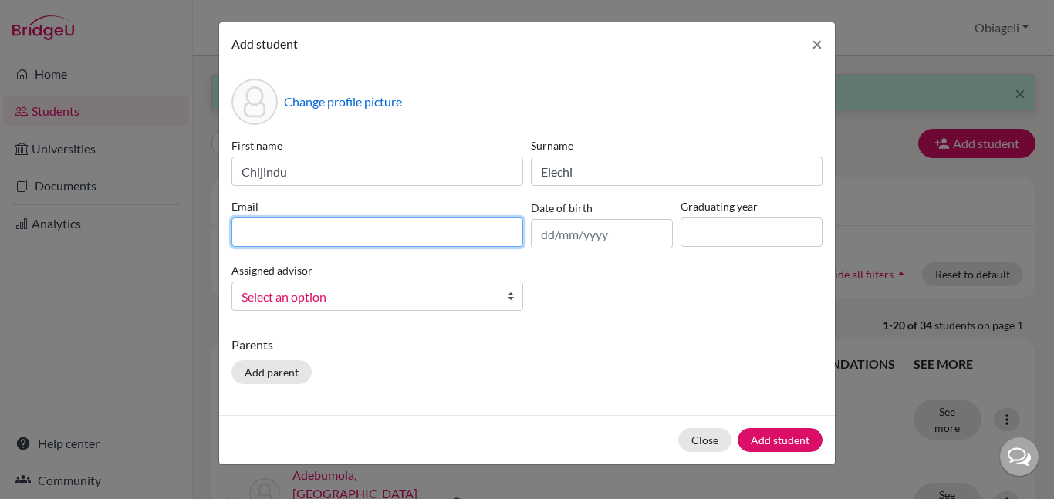
click at [416, 235] on input at bounding box center [378, 232] width 292 height 29
type input "justnojay@gmail.com"
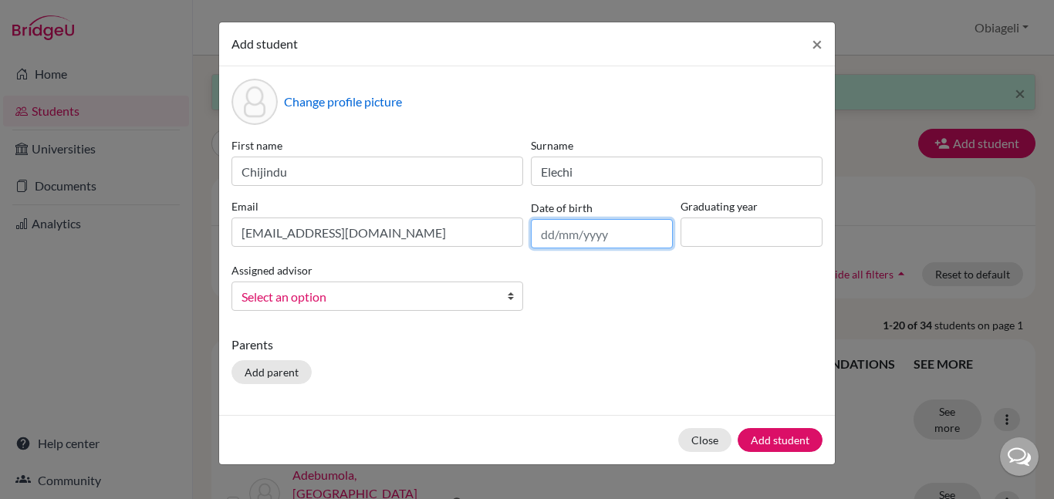
click at [547, 234] on input "text" at bounding box center [602, 233] width 142 height 29
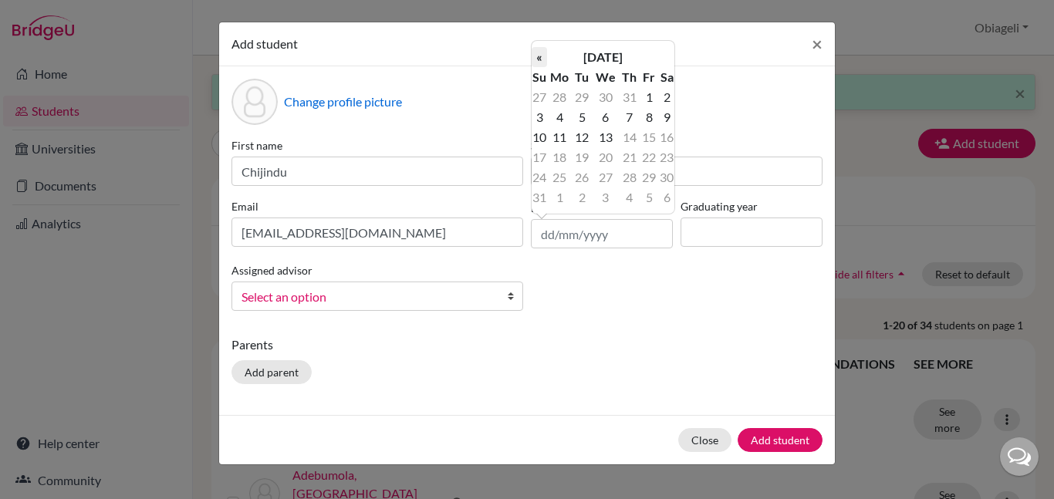
click at [543, 59] on th "«" at bounding box center [539, 57] width 15 height 20
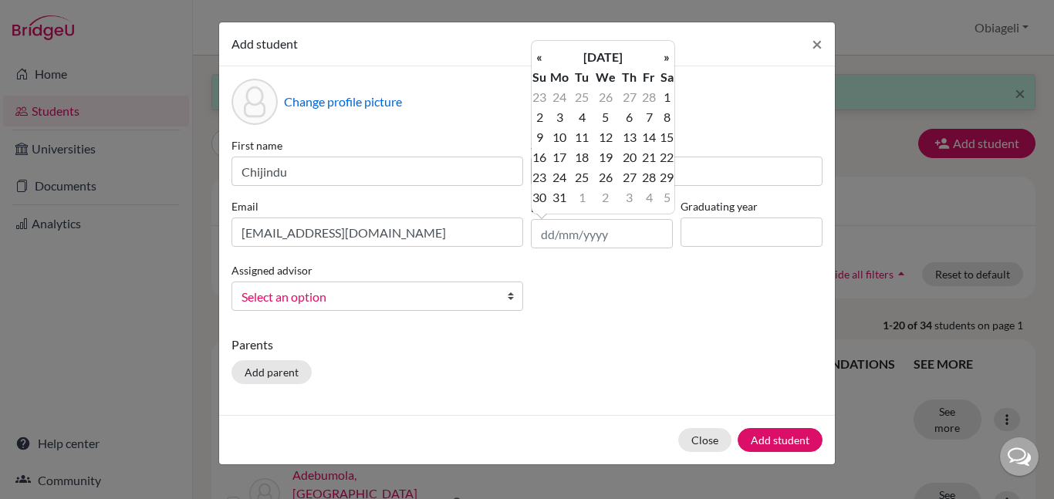
click at [543, 59] on th "«" at bounding box center [539, 57] width 15 height 20
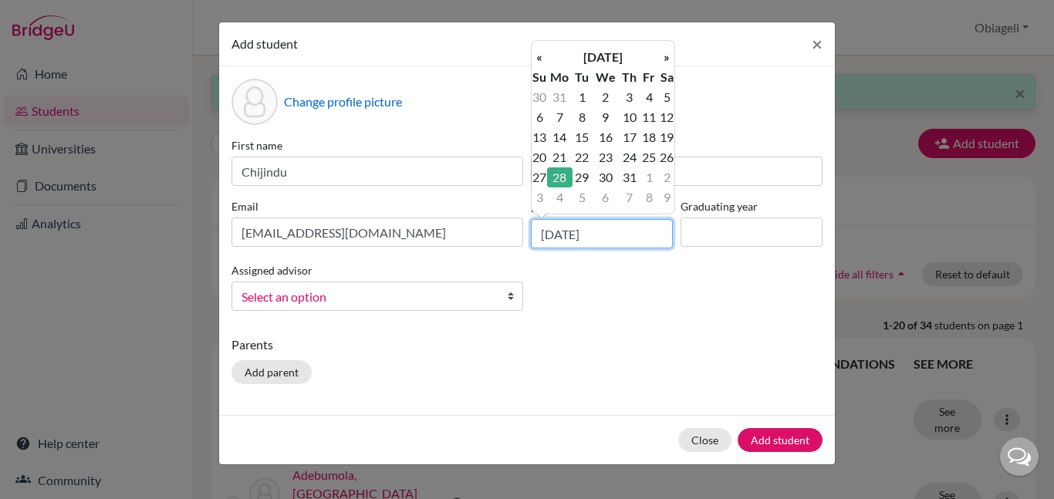
type input "28/01/2008"
click at [323, 296] on span "Select an option" at bounding box center [368, 297] width 252 height 20
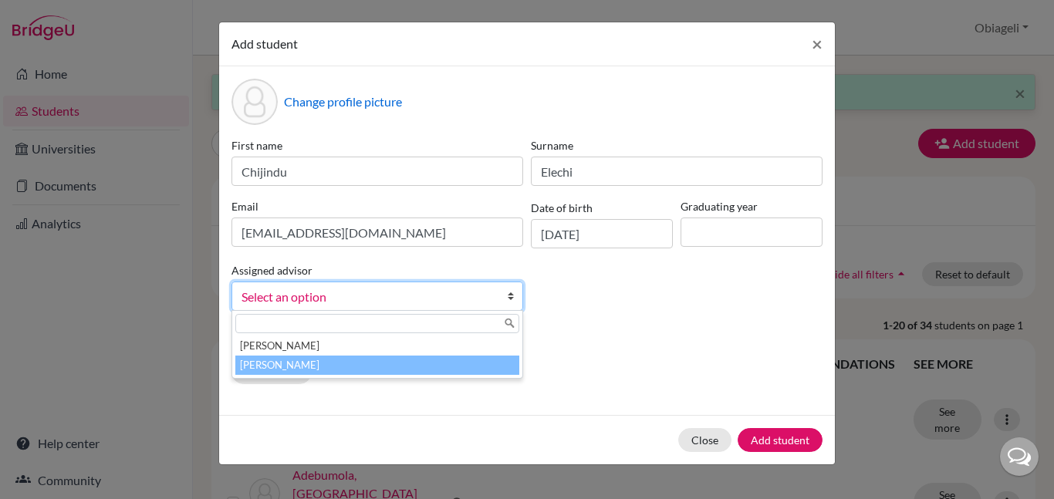
click at [316, 370] on li "[PERSON_NAME]" at bounding box center [377, 365] width 284 height 19
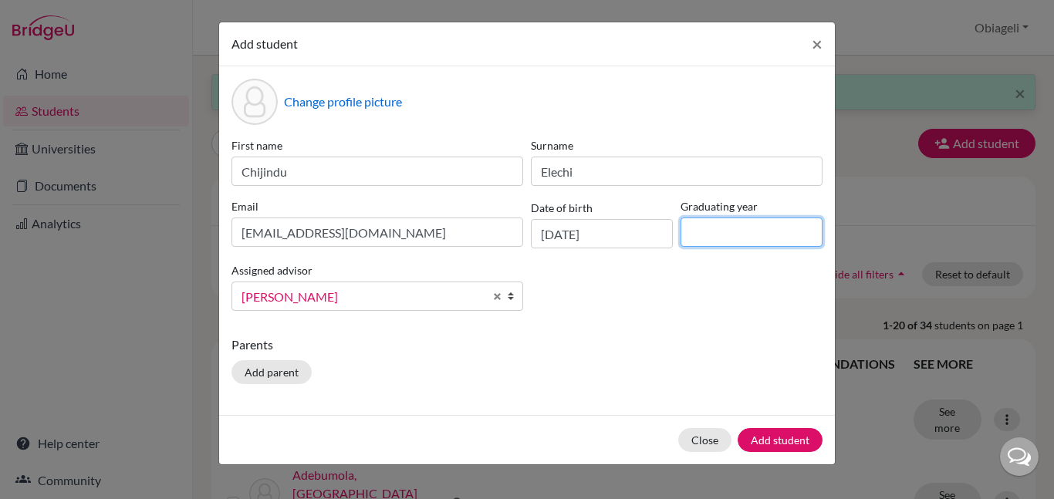
click at [737, 235] on input at bounding box center [752, 232] width 142 height 29
type input "2026"
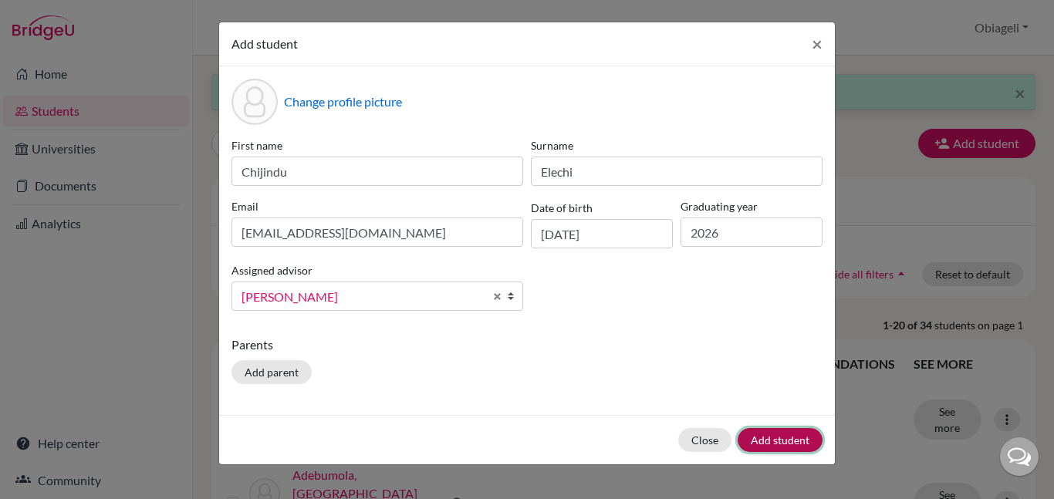
click at [792, 443] on button "Add student" at bounding box center [780, 440] width 85 height 24
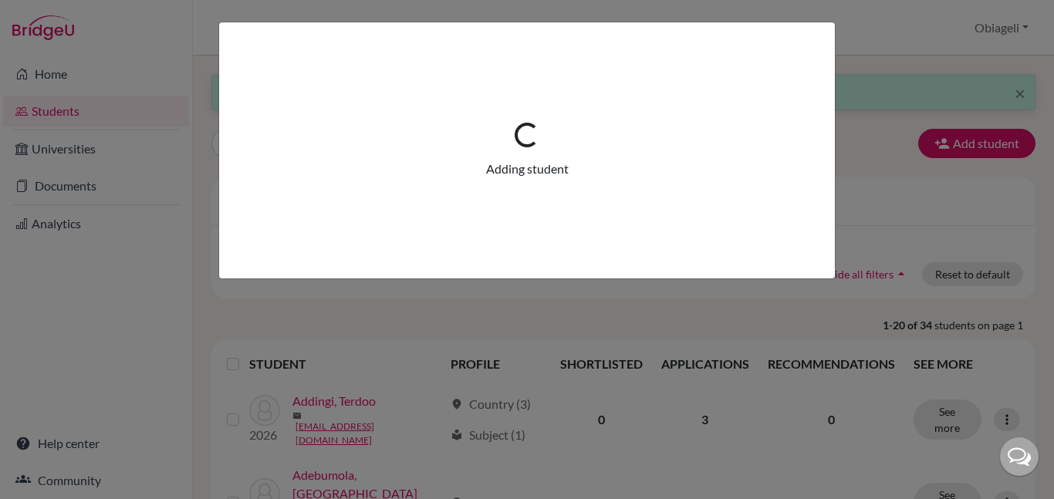
click at [935, 184] on div "Loading... Adding student" at bounding box center [527, 249] width 1054 height 499
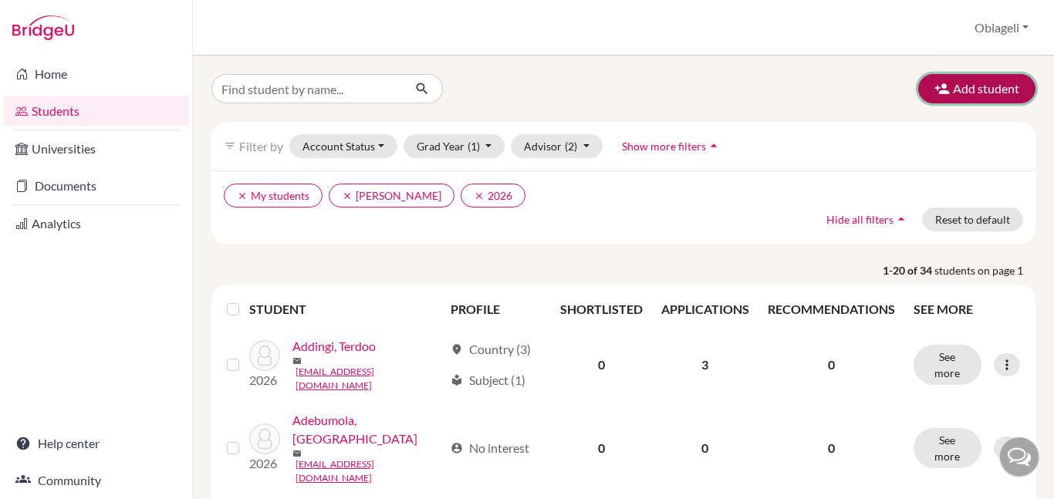
click at [1012, 86] on button "Add student" at bounding box center [976, 88] width 117 height 29
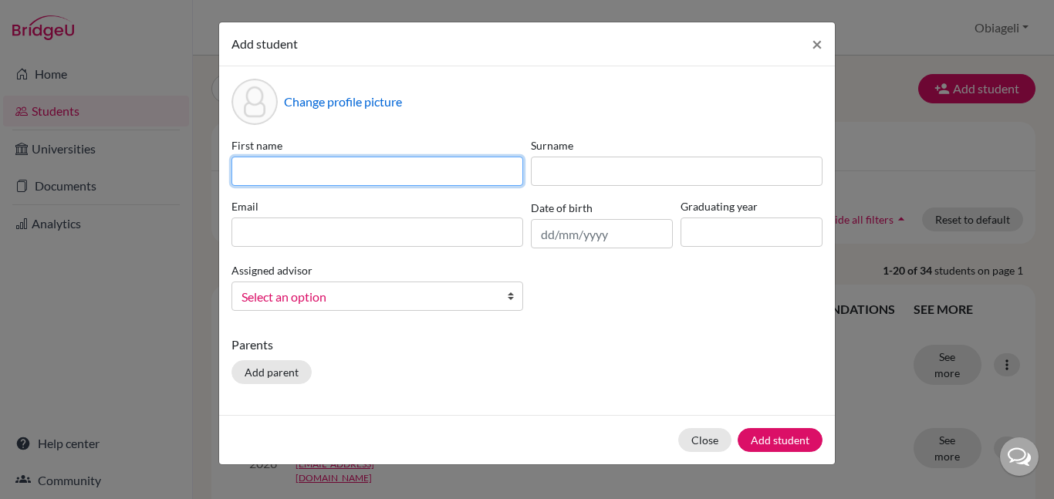
click at [377, 161] on input at bounding box center [378, 171] width 292 height 29
type input "Testimony"
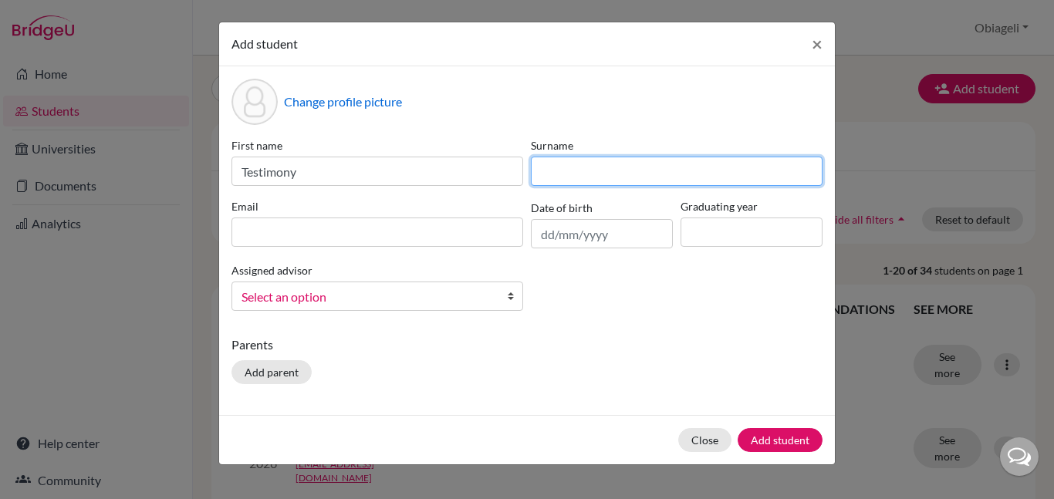
click at [685, 173] on input at bounding box center [677, 171] width 292 height 29
type input "Onyeke"
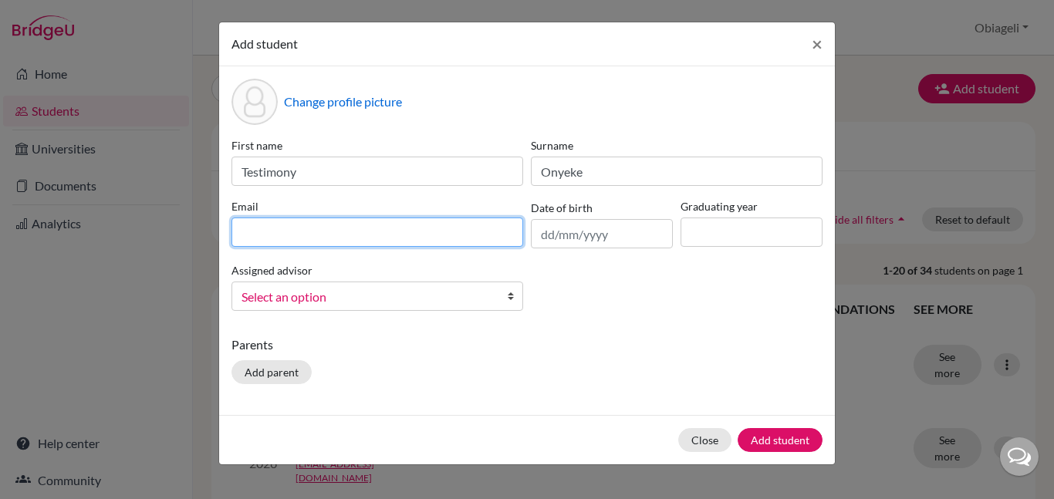
click at [350, 231] on input at bounding box center [378, 232] width 292 height 29
type input "[EMAIL_ADDRESS][DOMAIN_NAME]"
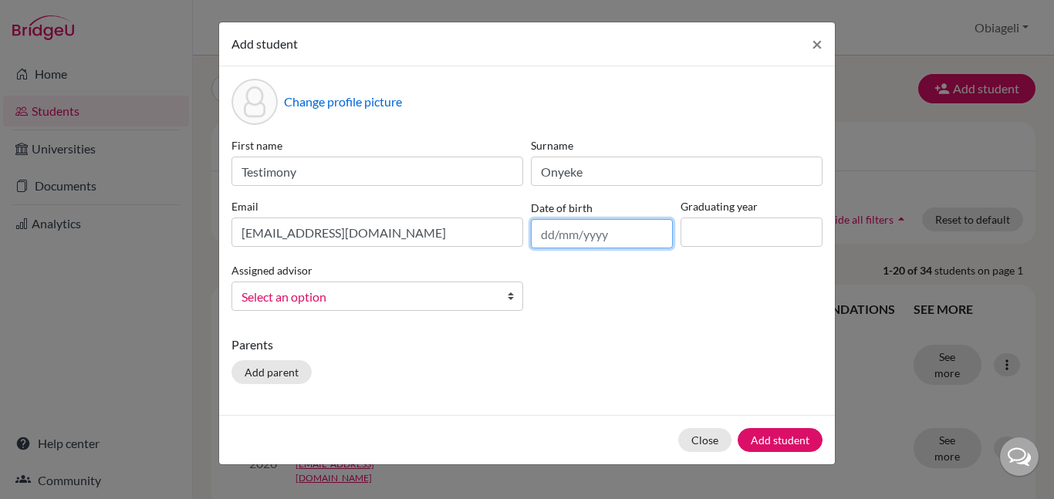
click at [616, 239] on input "text" at bounding box center [602, 233] width 142 height 29
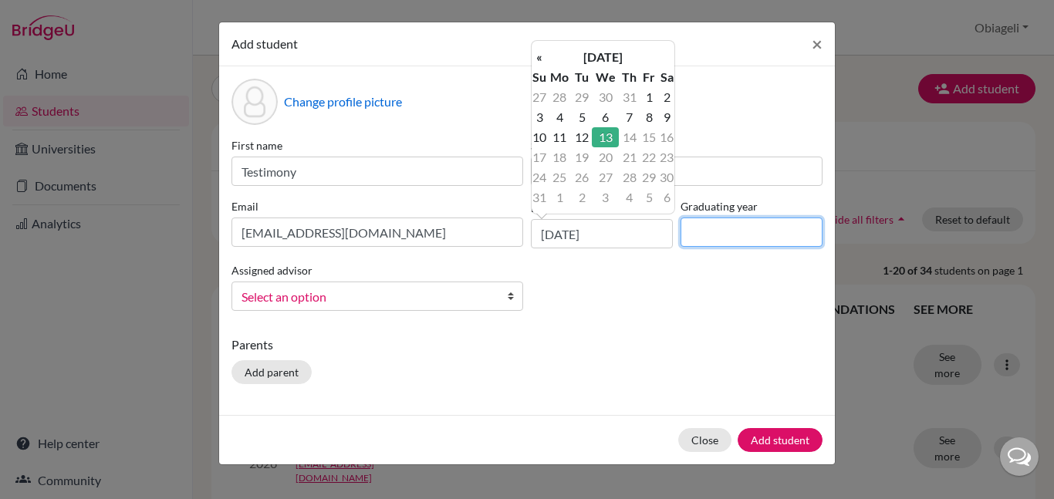
click at [746, 232] on input at bounding box center [752, 232] width 142 height 29
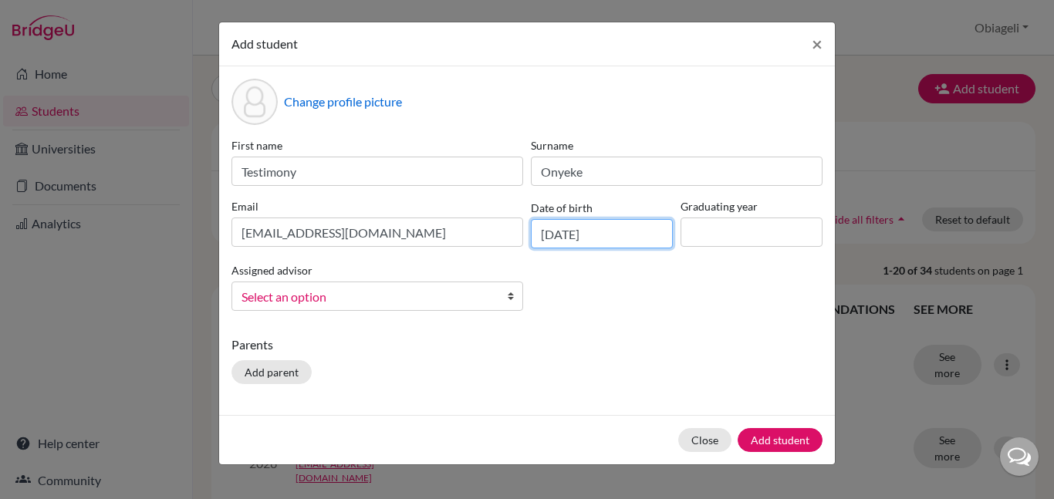
click at [619, 234] on input "[DATE]" at bounding box center [602, 233] width 142 height 29
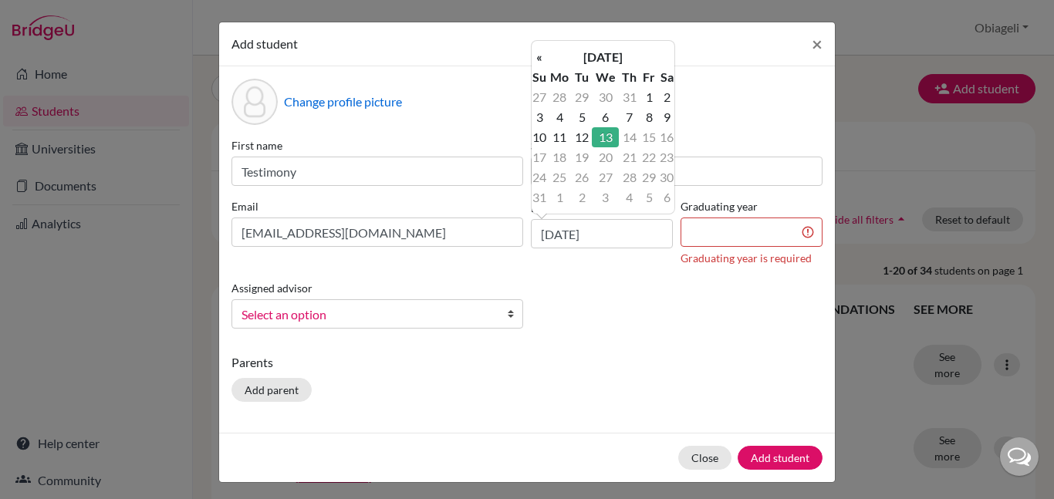
click at [627, 160] on td "21" at bounding box center [629, 157] width 20 height 20
click at [627, 159] on td "21" at bounding box center [629, 157] width 20 height 20
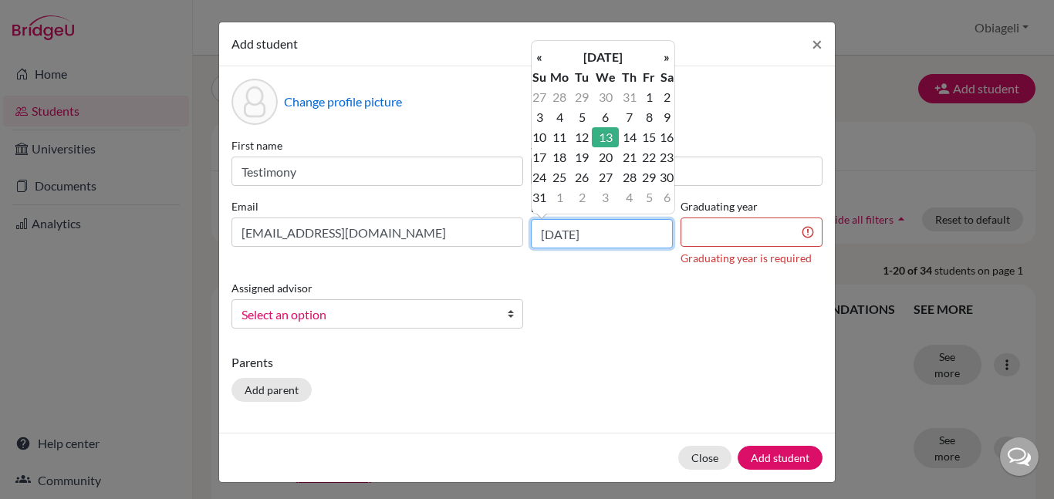
click at [556, 235] on input "[DATE]" at bounding box center [602, 233] width 142 height 29
click at [572, 237] on input "[DATE]" at bounding box center [602, 233] width 142 height 29
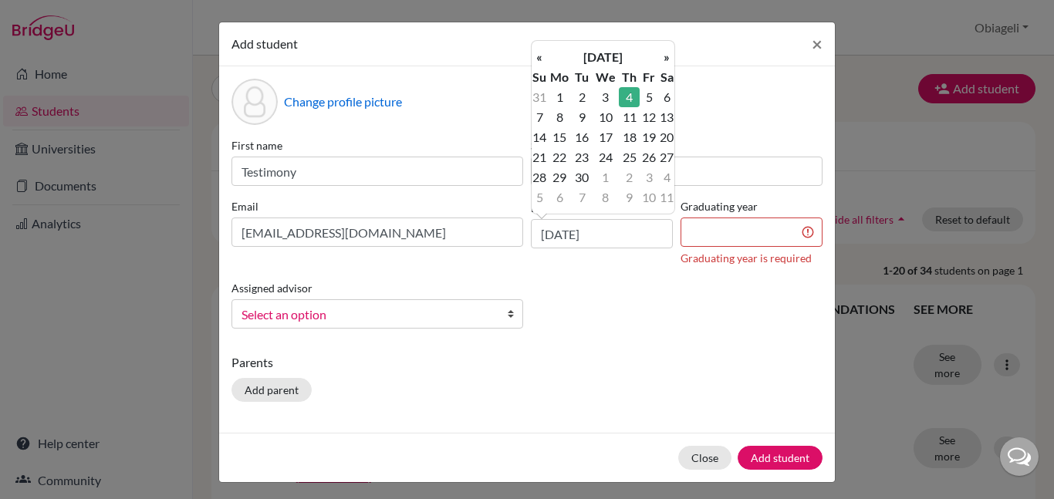
click at [573, 279] on div "First name Testimony Surname Onyeke Email [EMAIL_ADDRESS][DOMAIN_NAME] Date of …" at bounding box center [527, 239] width 599 height 204
click at [617, 239] on input "[DATE]" at bounding box center [602, 233] width 142 height 29
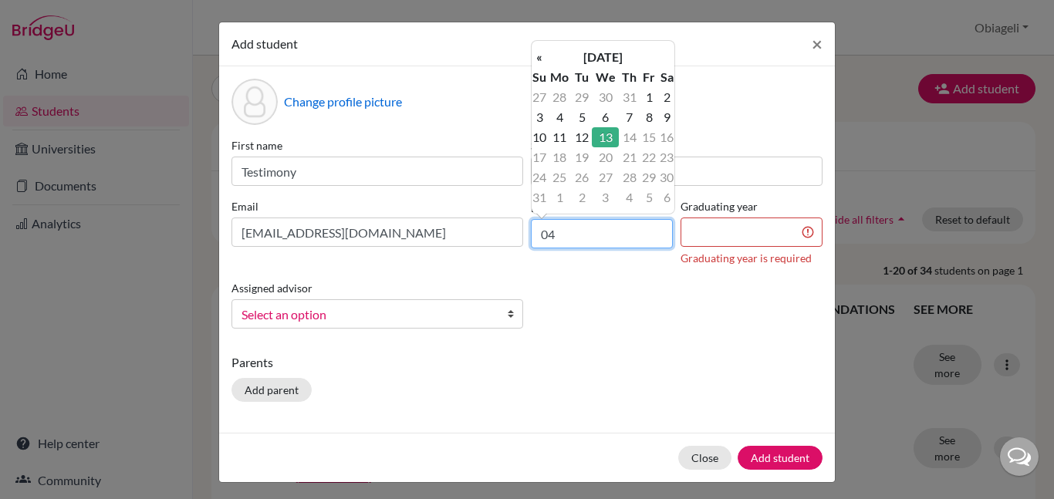
type input "0"
type input "[DATE]"
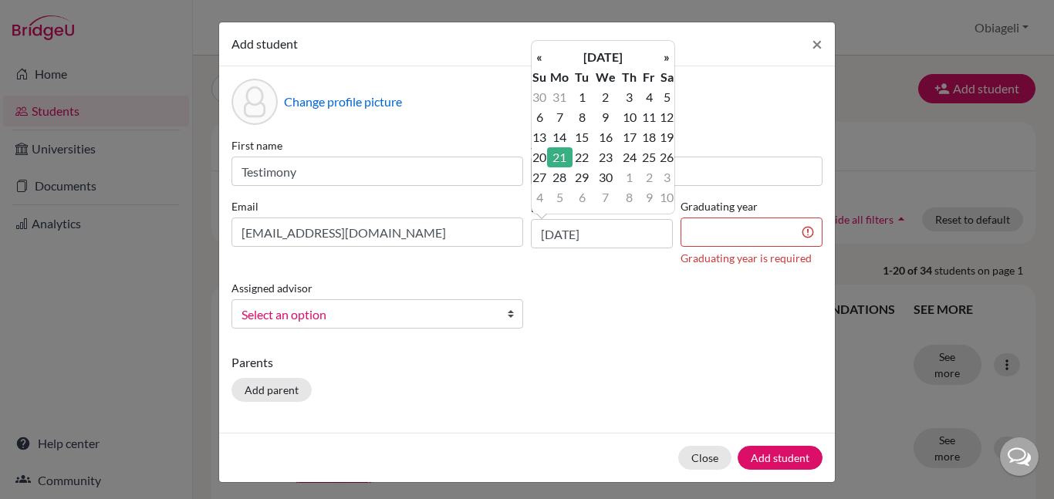
click at [566, 162] on td "21" at bounding box center [559, 157] width 25 height 20
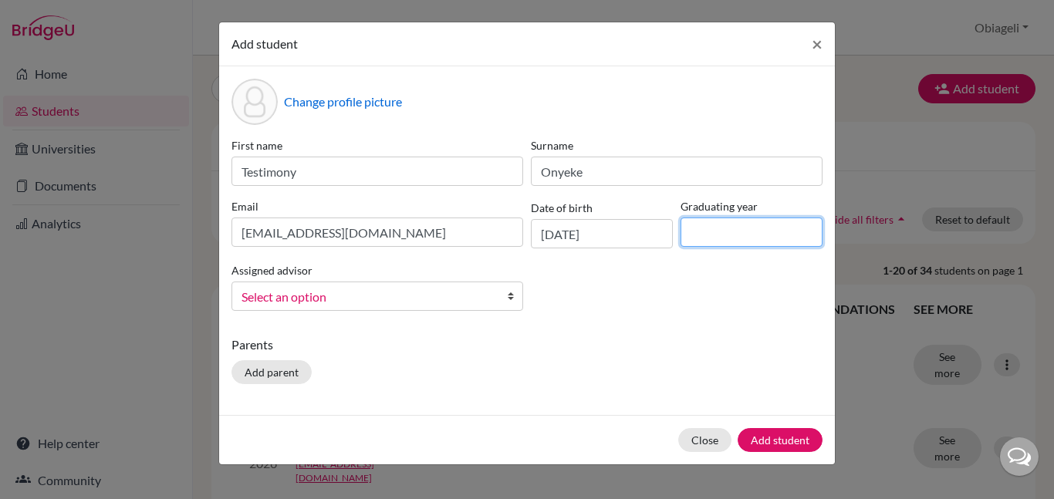
click at [750, 220] on input at bounding box center [752, 232] width 142 height 29
type input "2026"
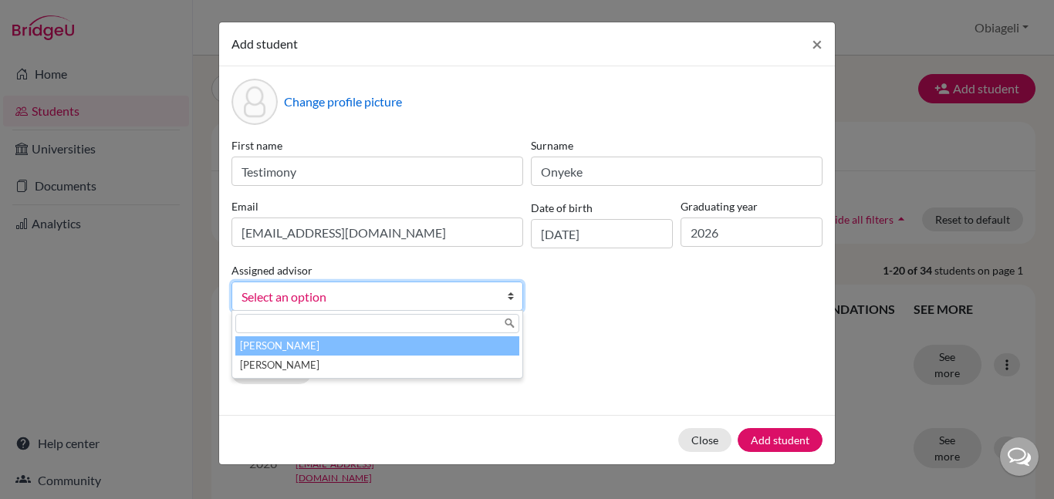
click at [417, 300] on span "Select an option" at bounding box center [368, 297] width 252 height 20
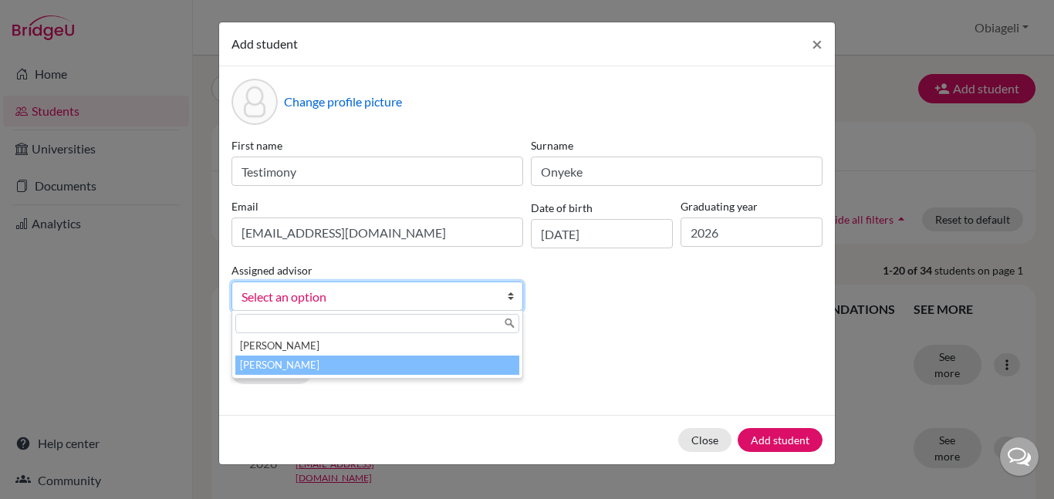
click at [327, 371] on li "[PERSON_NAME]" at bounding box center [377, 365] width 284 height 19
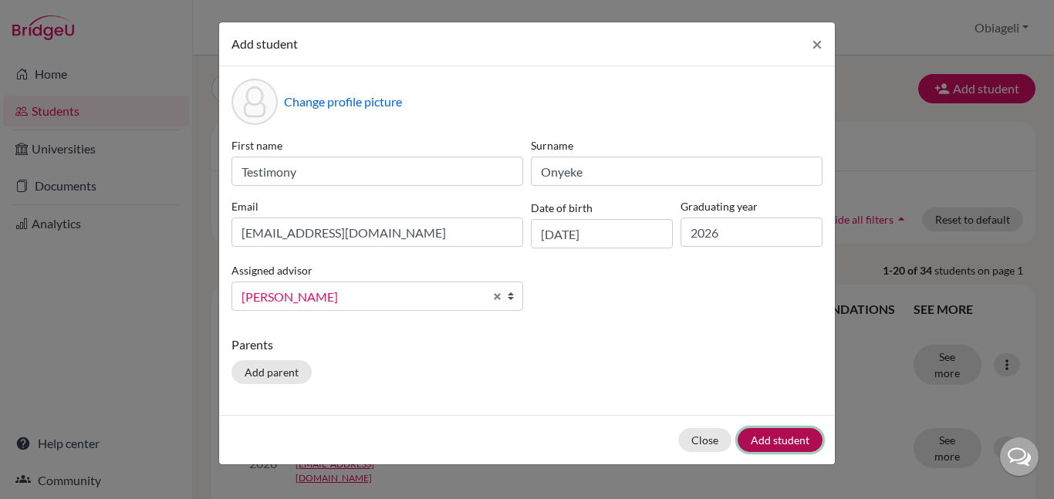
click at [783, 440] on button "Add student" at bounding box center [780, 440] width 85 height 24
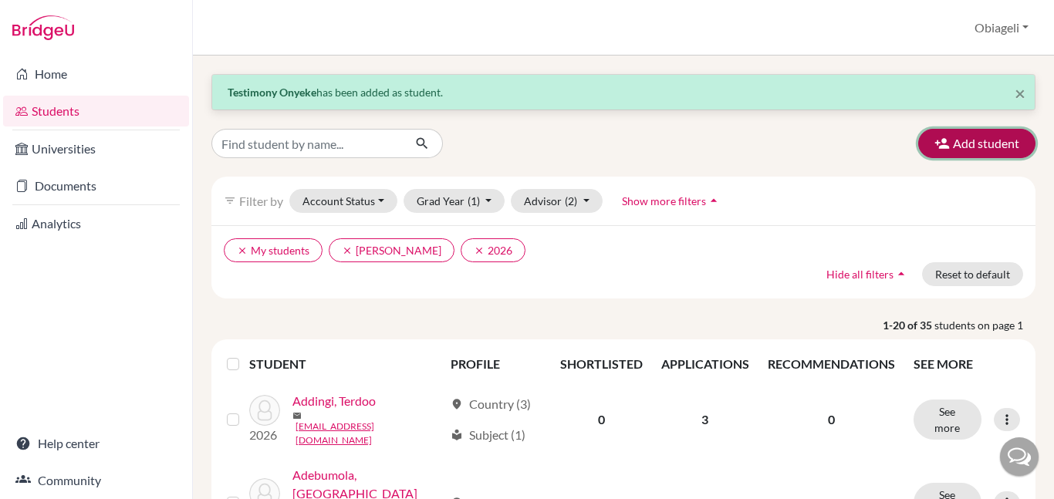
click at [980, 143] on button "Add student" at bounding box center [976, 143] width 117 height 29
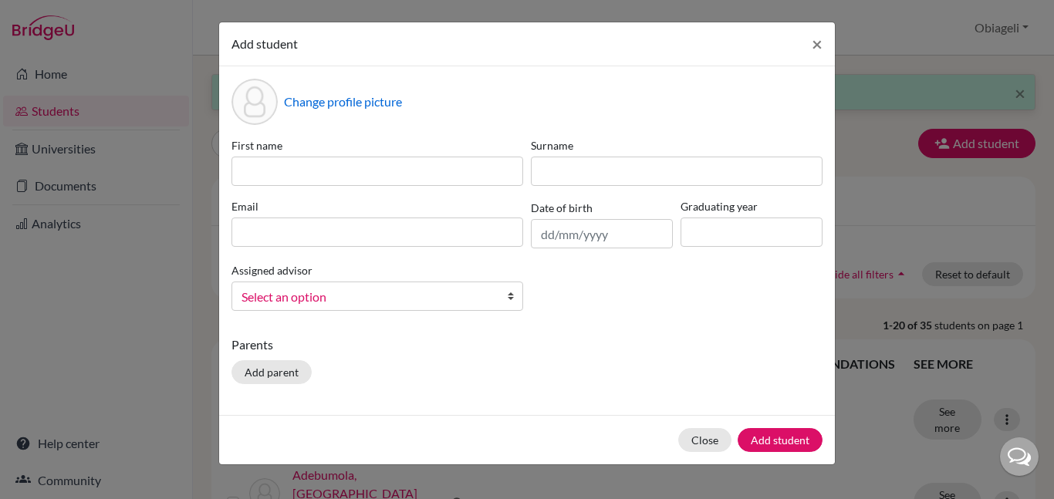
click at [309, 186] on div "First name Surname Email Date of birth Graduating year Assigned advisor [PERSON…" at bounding box center [527, 230] width 599 height 186
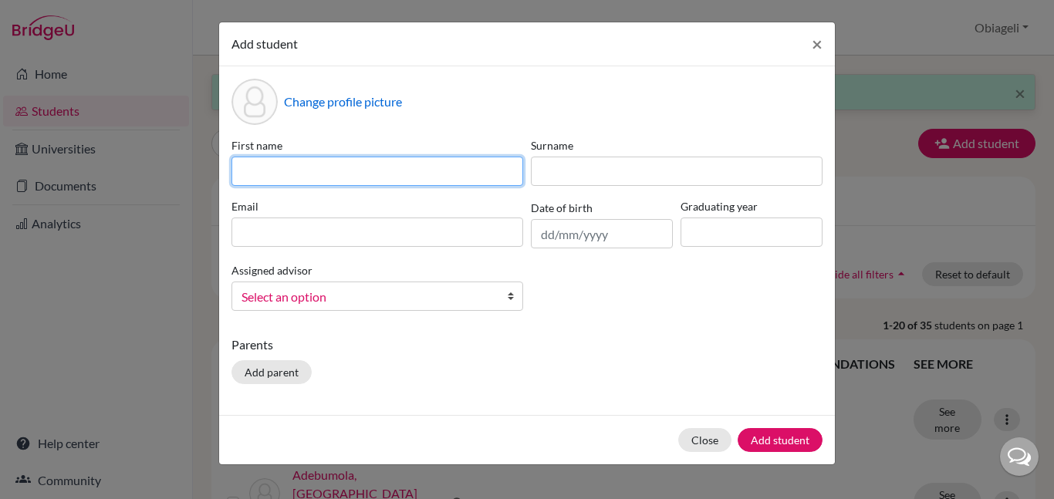
click at [292, 171] on input at bounding box center [378, 171] width 292 height 29
type input "[PERSON_NAME]"
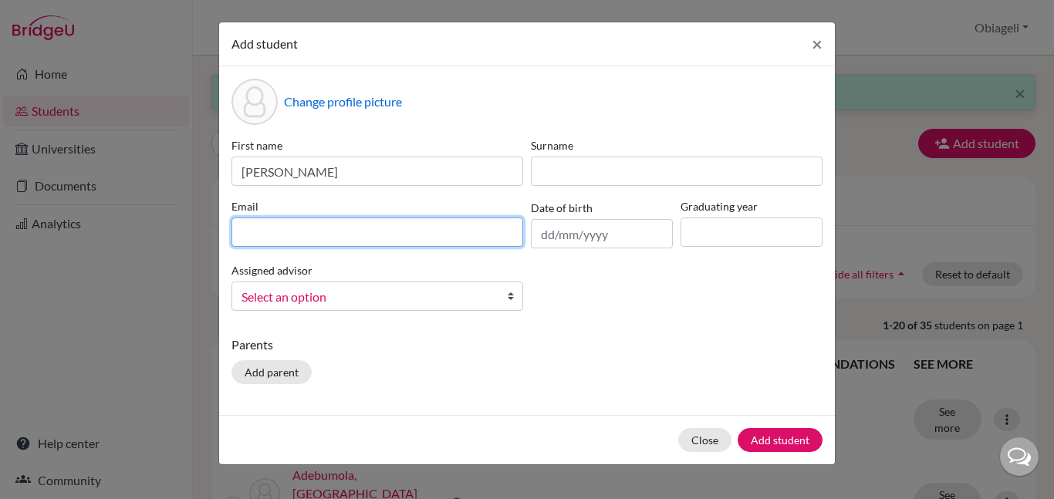
click at [316, 221] on input at bounding box center [378, 232] width 292 height 29
type input "ic"
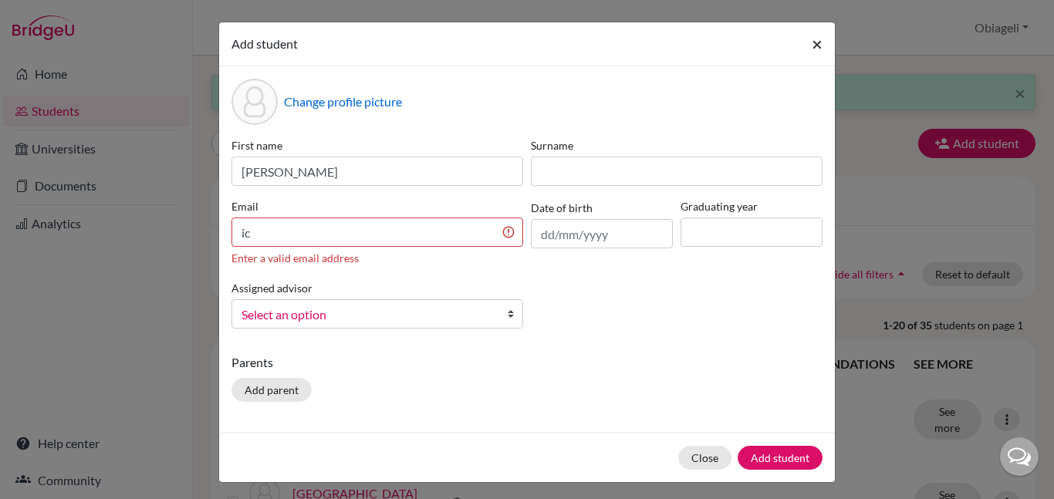
click at [822, 47] on span "×" at bounding box center [817, 43] width 11 height 22
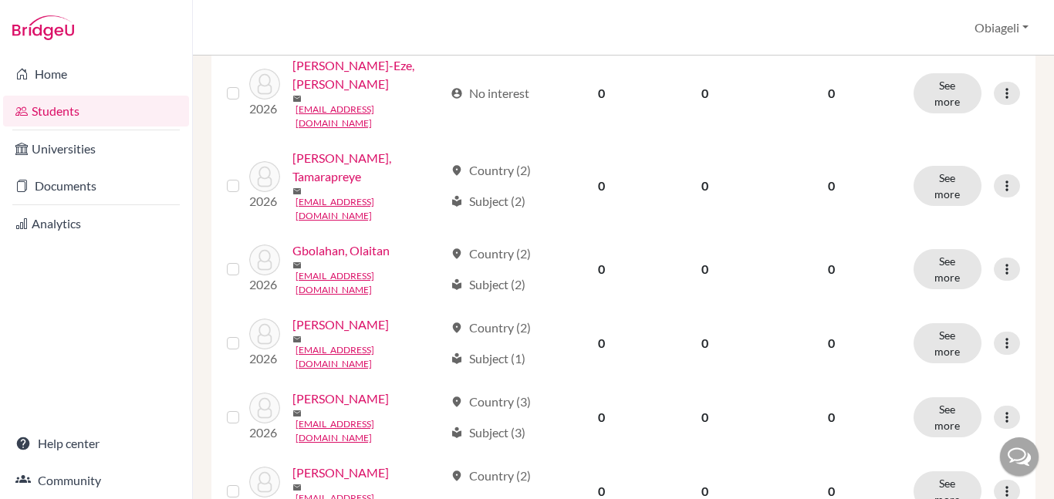
scroll to position [1379, 0]
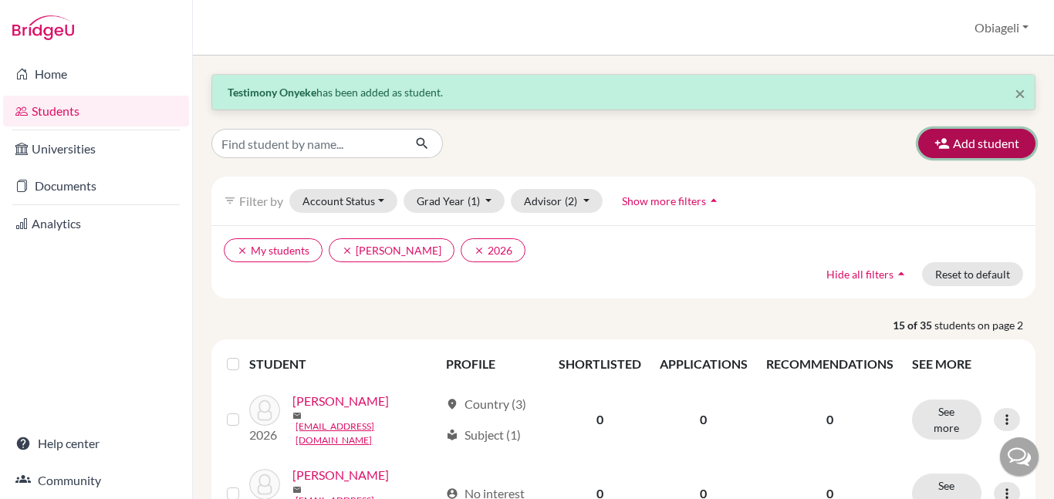
click at [976, 139] on button "Add student" at bounding box center [976, 143] width 117 height 29
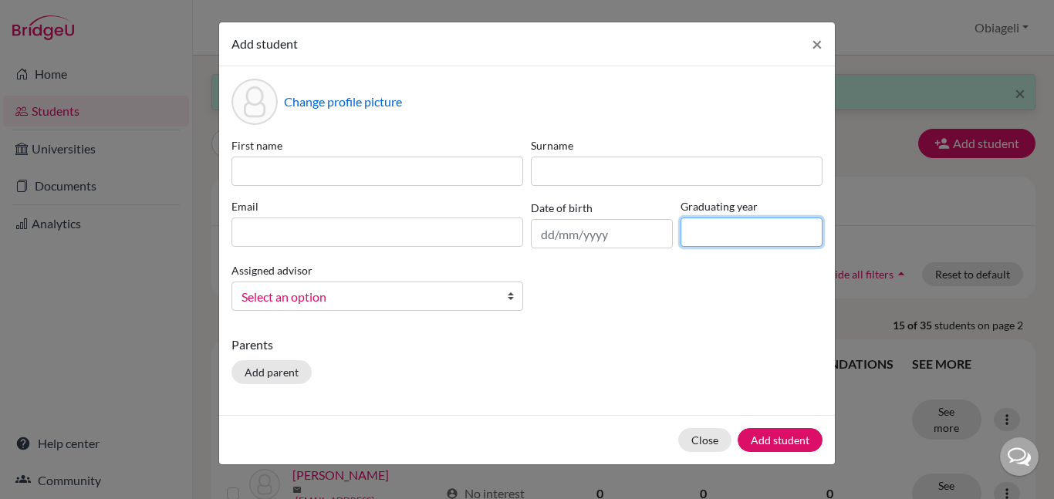
click at [718, 225] on input at bounding box center [752, 232] width 142 height 29
type input "2026"
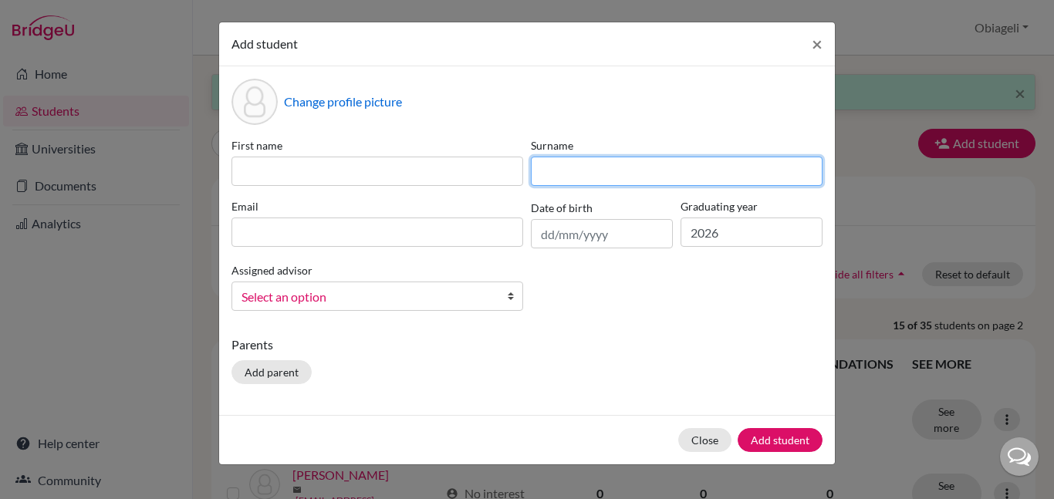
click at [640, 172] on input at bounding box center [677, 171] width 292 height 29
type input "Okolichi"
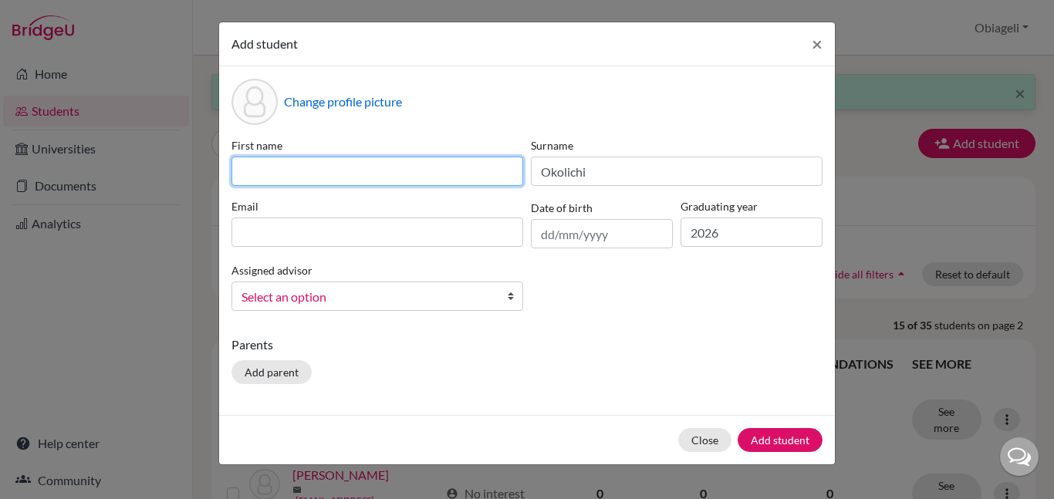
click at [390, 171] on input at bounding box center [378, 171] width 292 height 29
type input "s"
type input "Shemaiah"
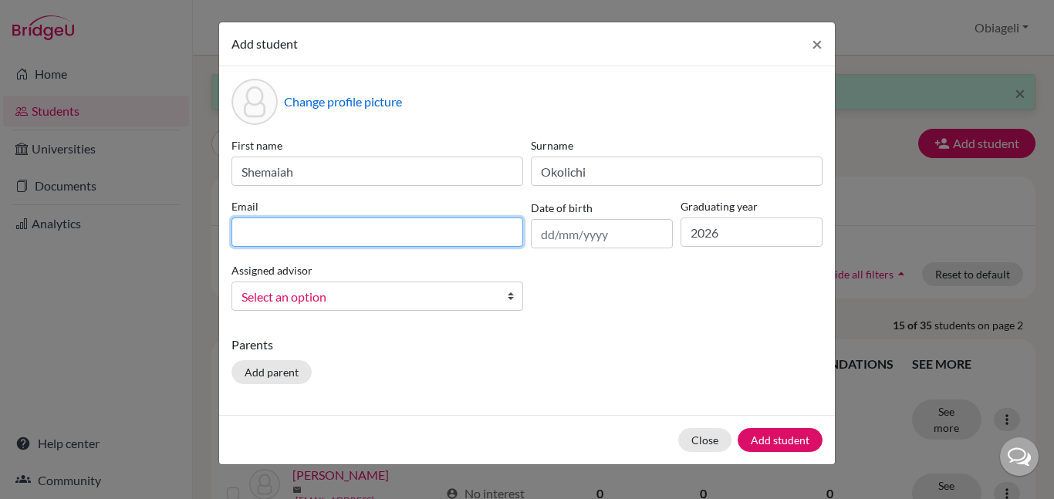
click at [353, 232] on input at bounding box center [378, 232] width 292 height 29
type input "[EMAIL_ADDRESS][DOMAIN_NAME]"
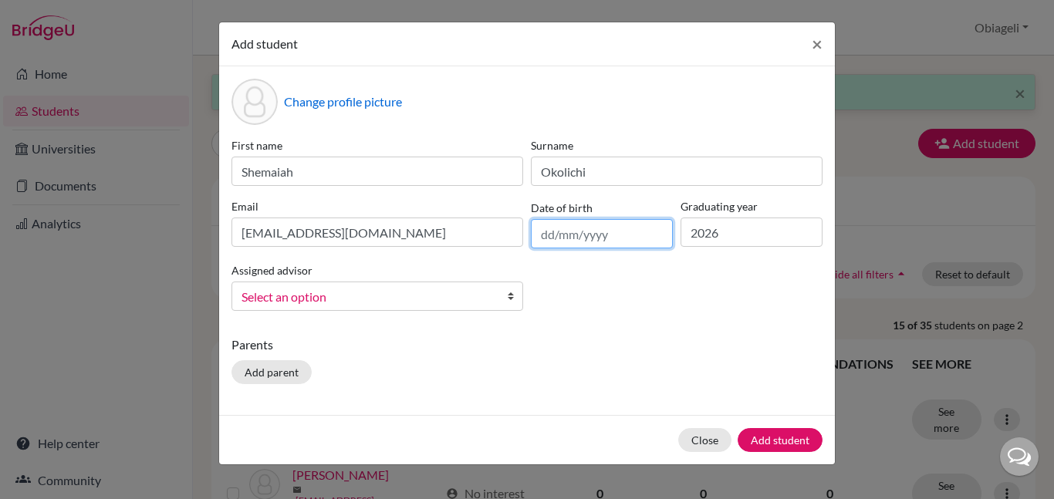
click at [546, 235] on input "text" at bounding box center [602, 233] width 142 height 29
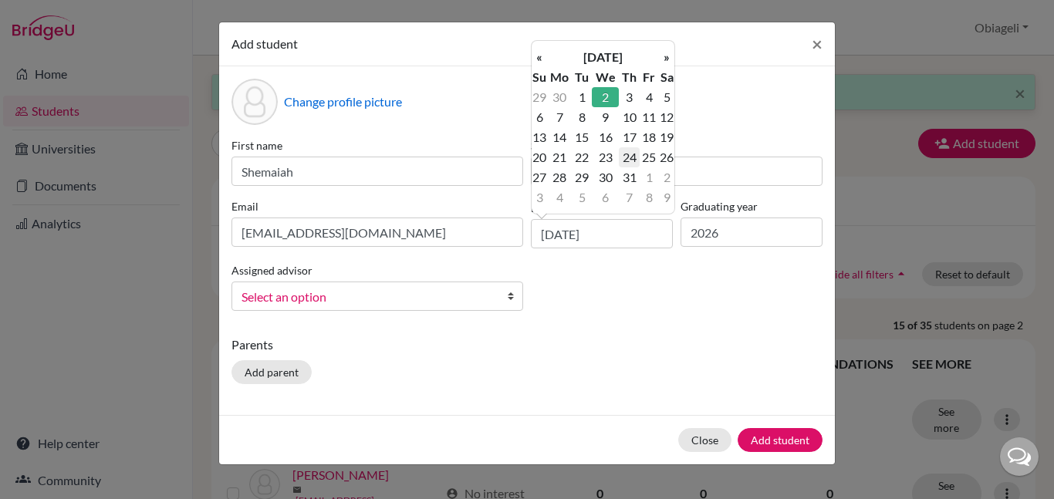
click at [623, 164] on td "24" at bounding box center [629, 157] width 20 height 20
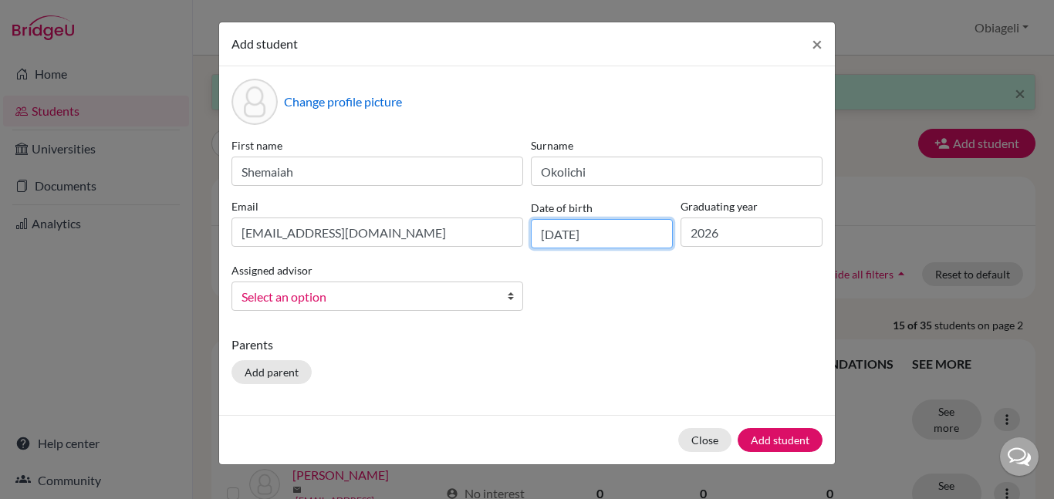
click at [578, 242] on input "[DATE]" at bounding box center [602, 233] width 142 height 29
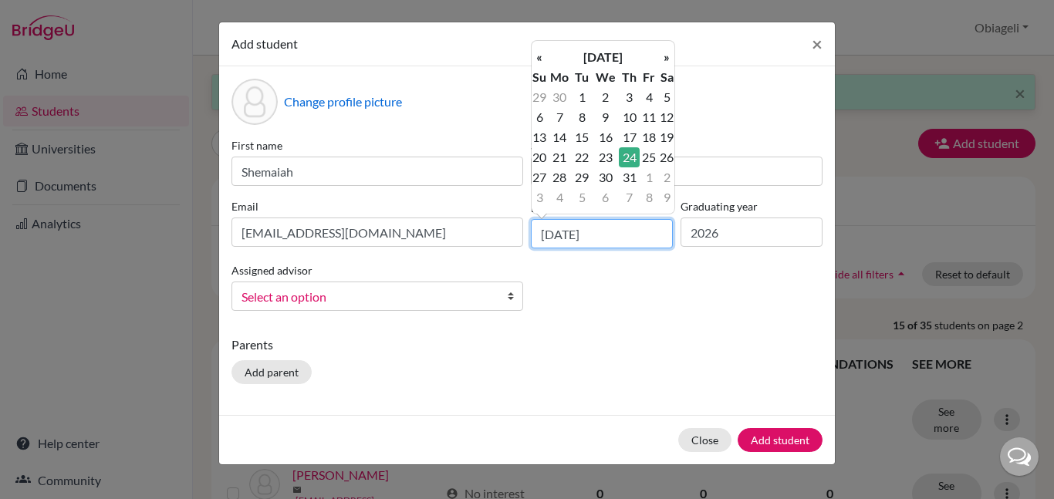
click at [573, 235] on input "[DATE]" at bounding box center [602, 233] width 142 height 29
type input "[DATE]"
click at [658, 280] on div "First name Shemaiah Surname [PERSON_NAME] Email [EMAIL_ADDRESS][DOMAIN_NAME] Da…" at bounding box center [527, 230] width 599 height 186
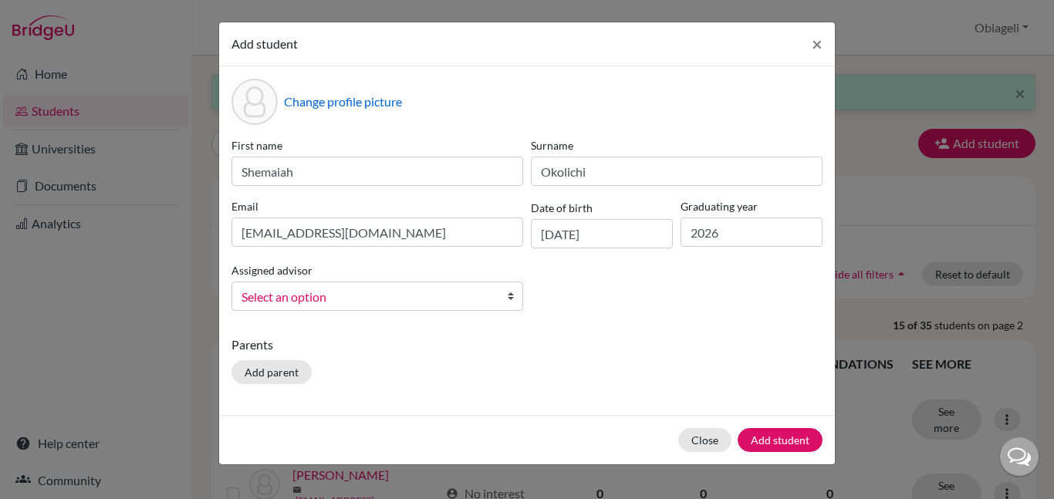
click at [492, 300] on span "Select an option" at bounding box center [368, 297] width 252 height 20
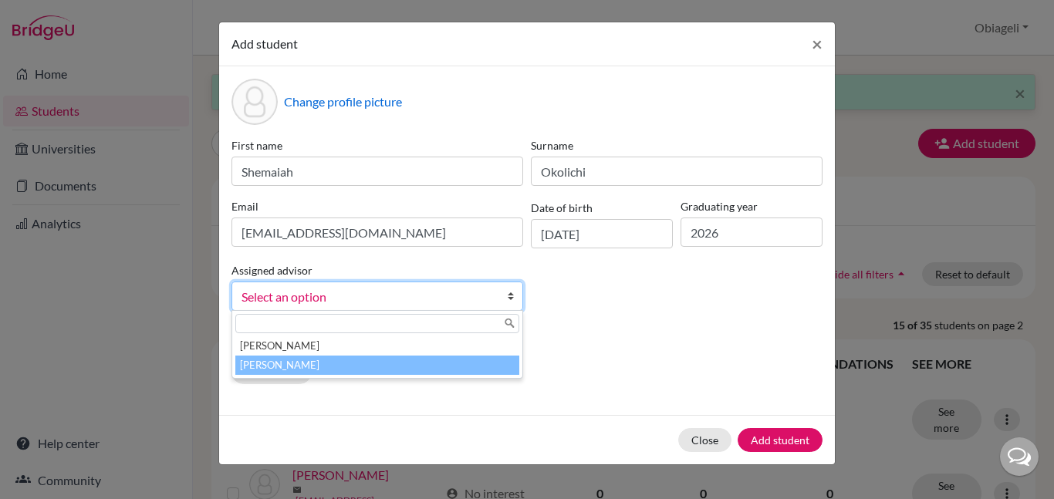
click at [473, 360] on li "[PERSON_NAME]" at bounding box center [377, 365] width 284 height 19
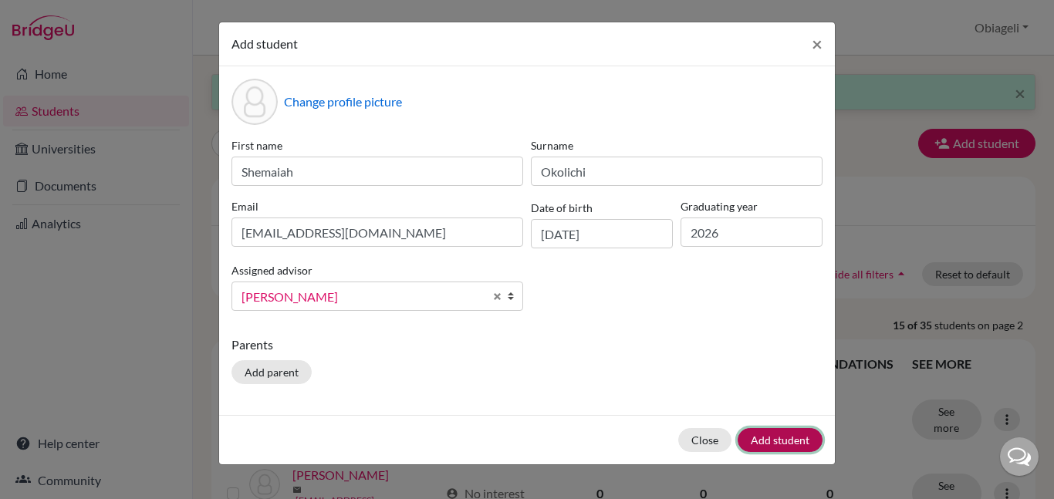
click at [809, 436] on button "Add student" at bounding box center [780, 440] width 85 height 24
